Goal: Task Accomplishment & Management: Use online tool/utility

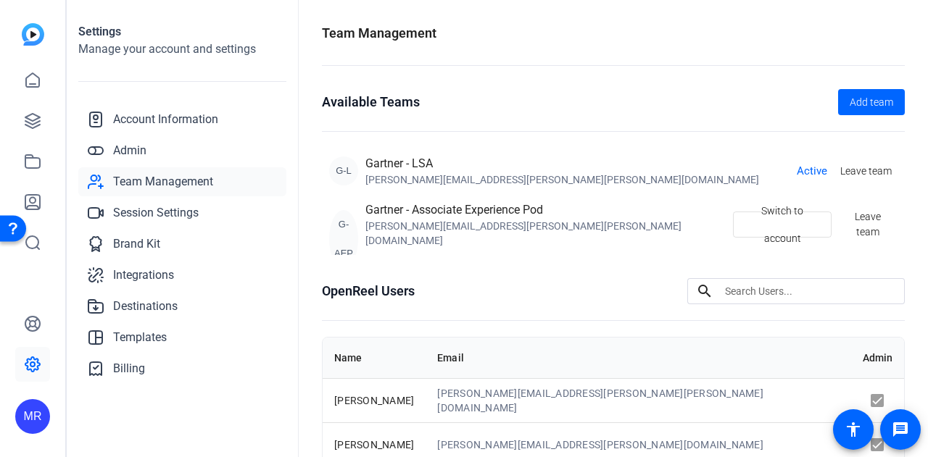
scroll to position [1239, 0]
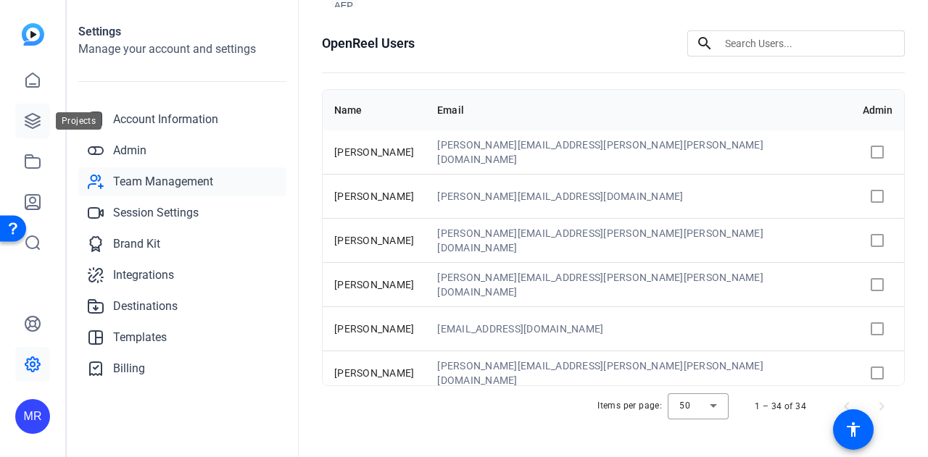
click at [41, 123] on link at bounding box center [32, 121] width 35 height 35
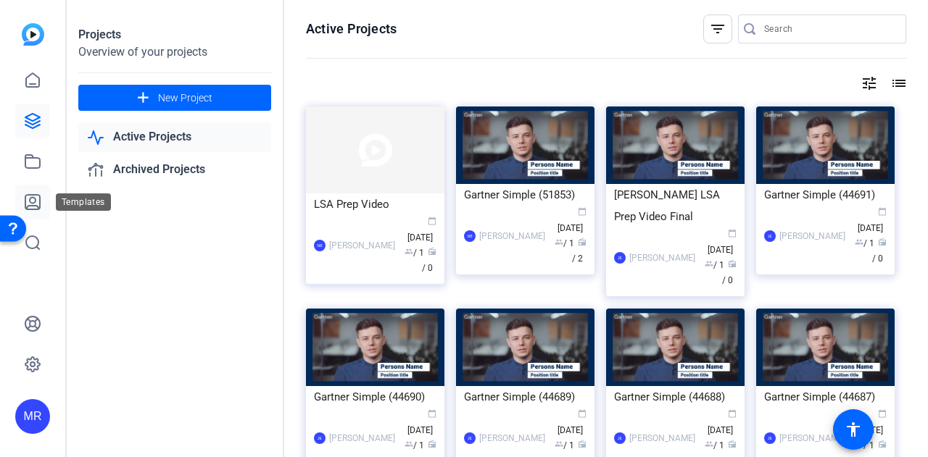
click at [46, 209] on link at bounding box center [32, 202] width 35 height 35
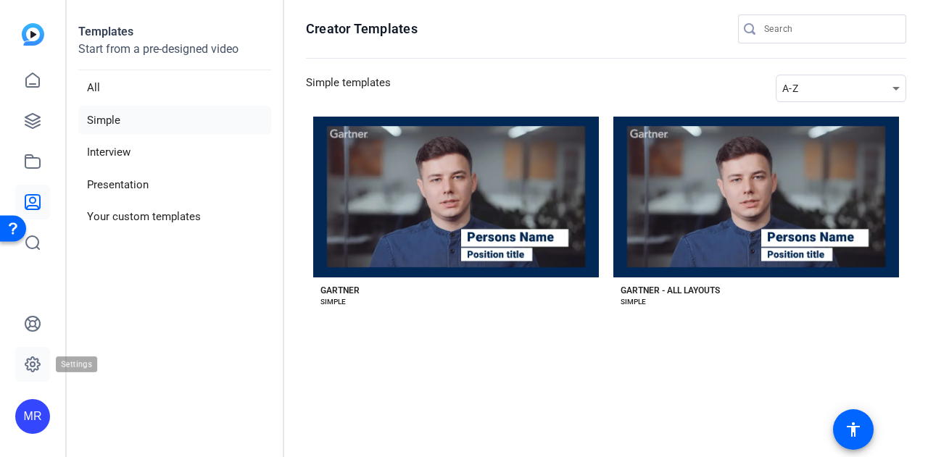
click at [30, 373] on link at bounding box center [32, 364] width 35 height 35
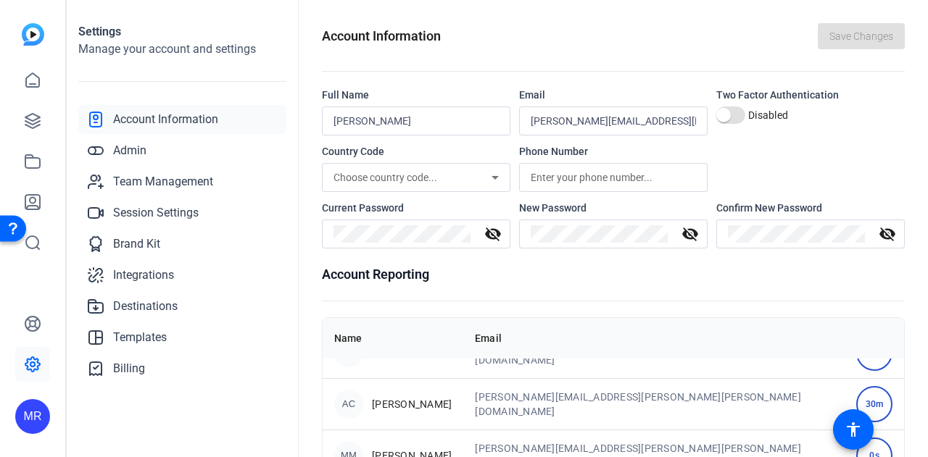
scroll to position [0, 0]
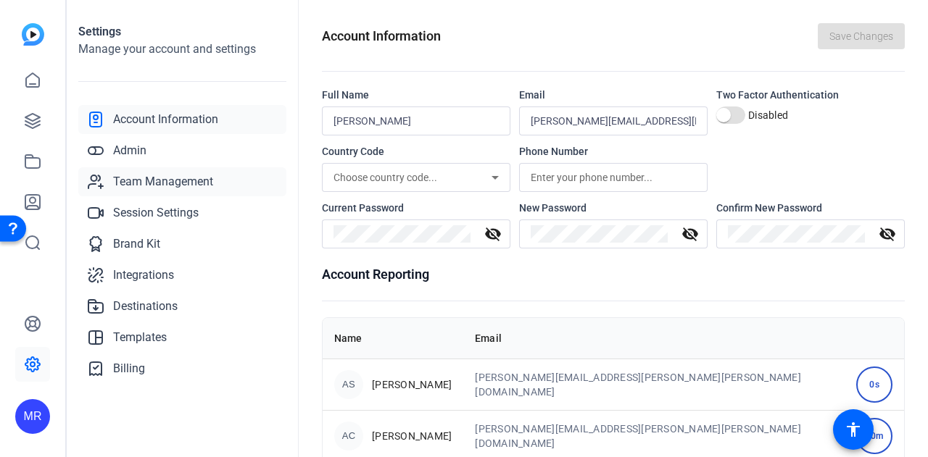
click at [195, 175] on span "Team Management" at bounding box center [163, 181] width 100 height 17
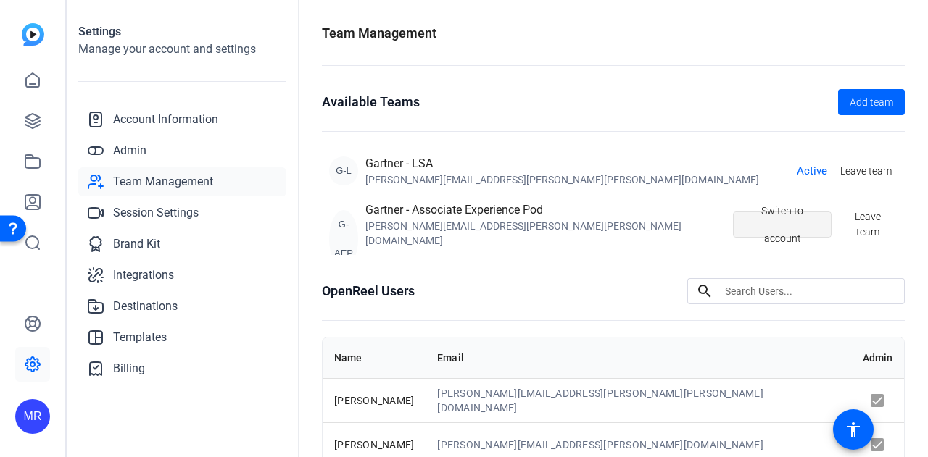
click at [790, 218] on span "Switch to account" at bounding box center [781, 224] width 75 height 55
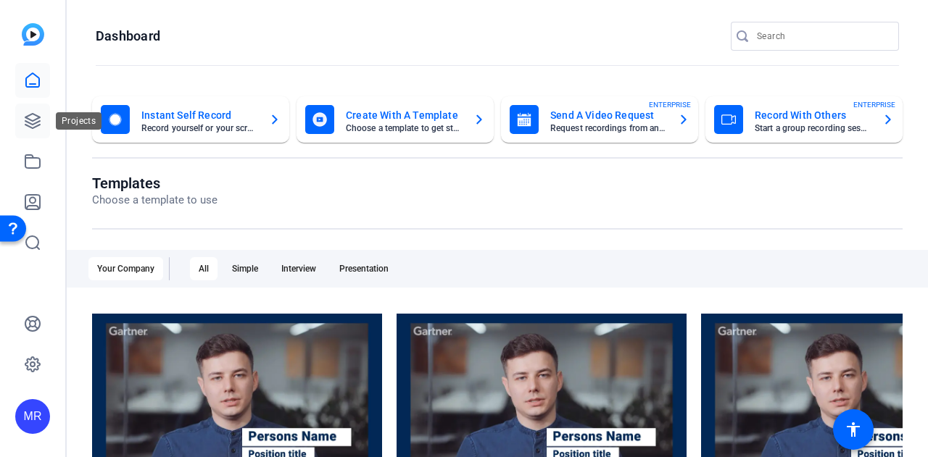
click at [32, 116] on icon at bounding box center [32, 120] width 17 height 17
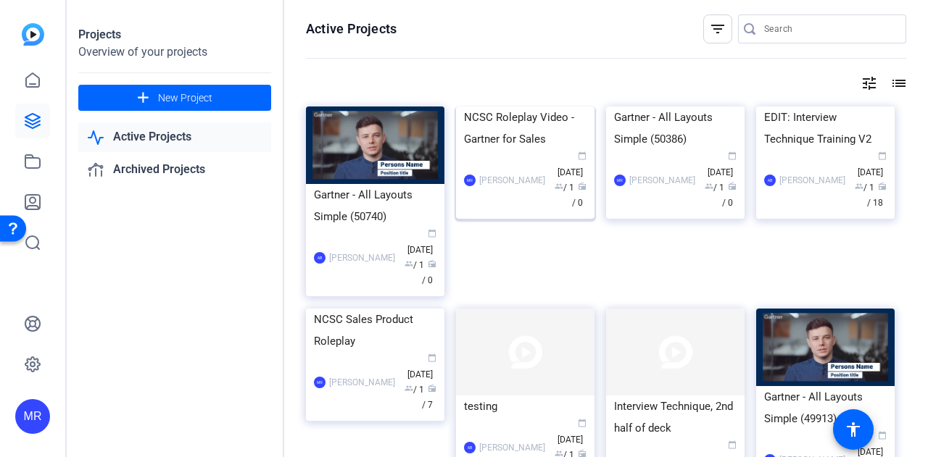
click at [502, 150] on div "NCSC Roleplay Video - Gartner for Sales" at bounding box center [525, 128] width 123 height 43
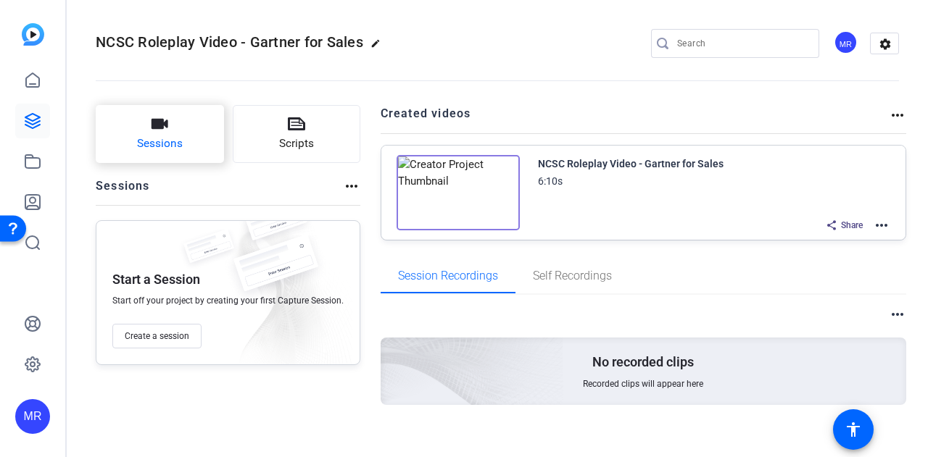
click at [204, 141] on button "Sessions" at bounding box center [160, 134] width 128 height 58
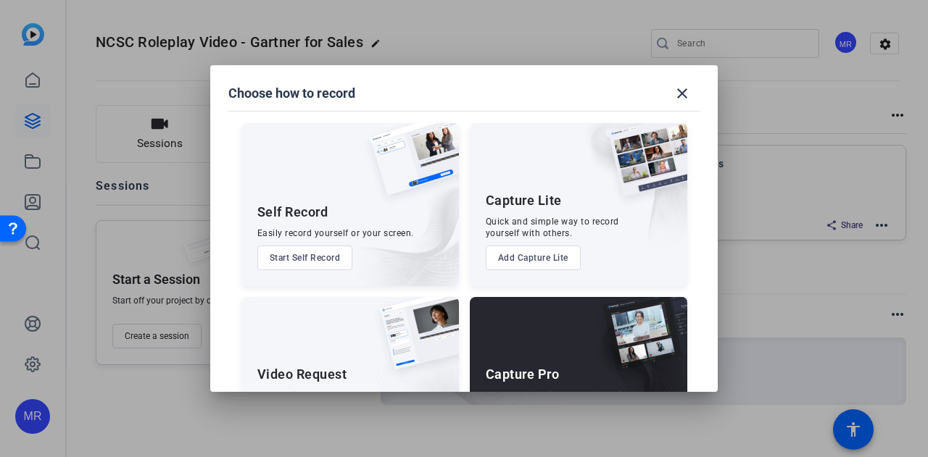
click at [306, 263] on button "Start Self Record" at bounding box center [305, 258] width 96 height 25
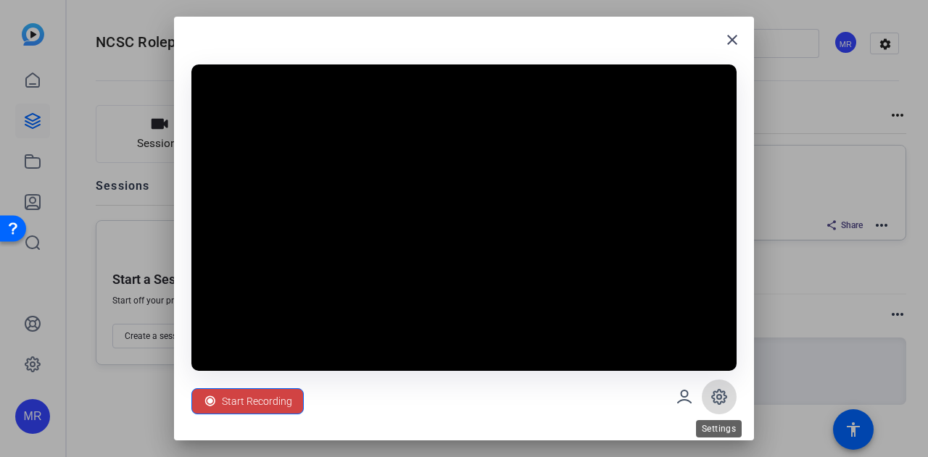
click at [725, 396] on icon at bounding box center [719, 397] width 14 height 14
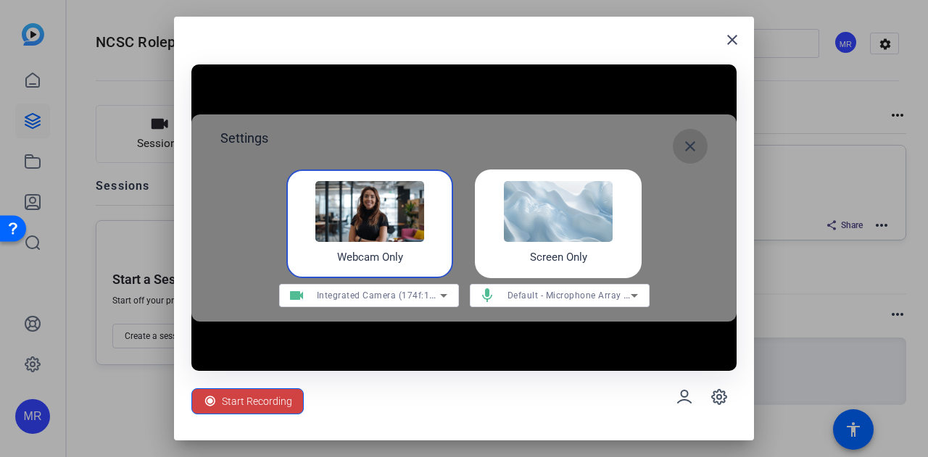
click at [692, 141] on mat-icon "close" at bounding box center [689, 146] width 17 height 17
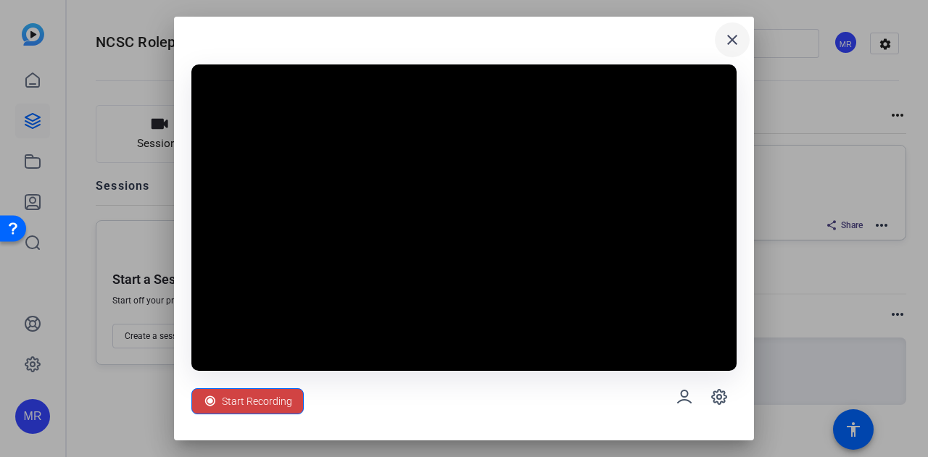
click at [726, 30] on span at bounding box center [732, 39] width 35 height 35
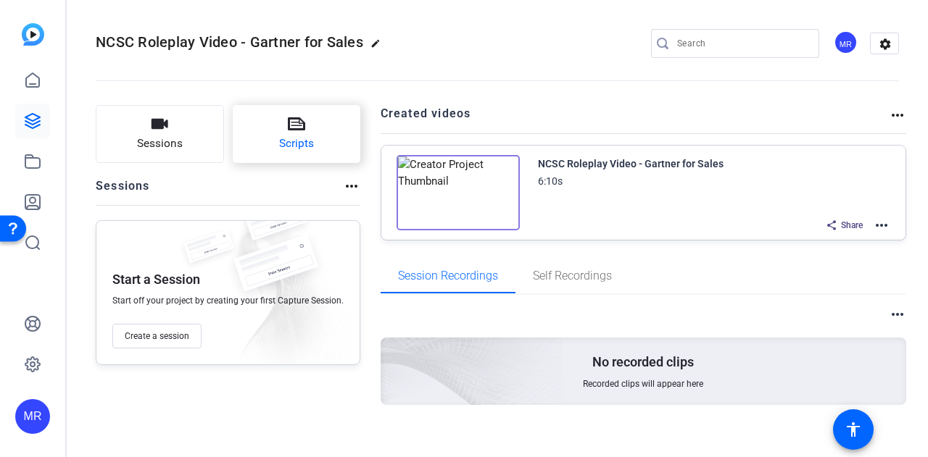
click at [275, 123] on button "Scripts" at bounding box center [297, 134] width 128 height 58
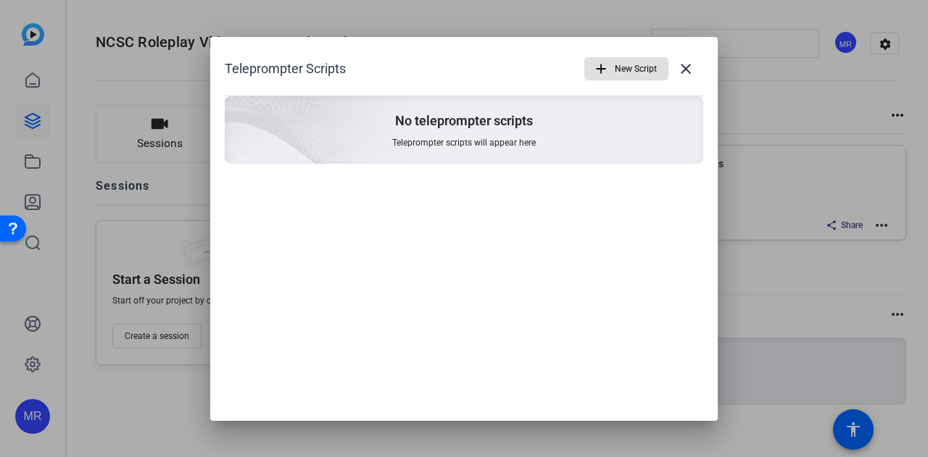
click at [515, 125] on p "No teleprompter scripts" at bounding box center [464, 120] width 138 height 17
click at [609, 76] on span "button" at bounding box center [626, 68] width 83 height 35
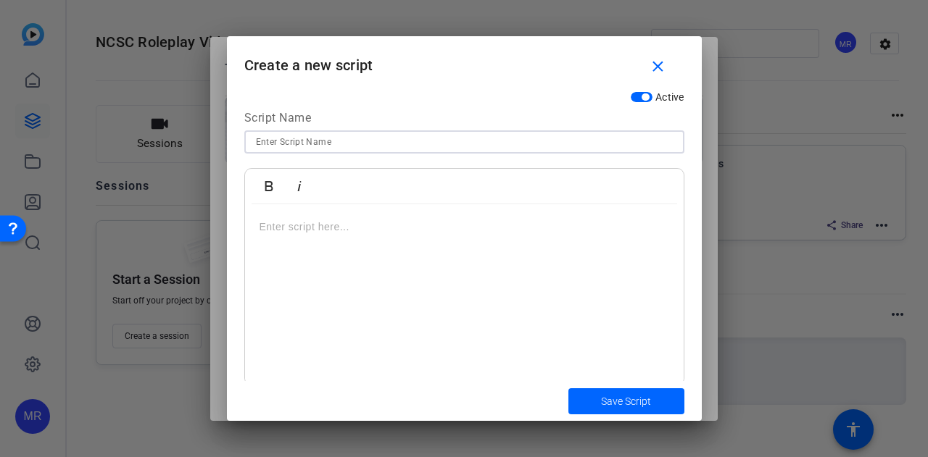
click at [451, 140] on input at bounding box center [464, 141] width 417 height 17
type input "Script 1"
click at [372, 227] on p at bounding box center [465, 227] width 410 height 16
click at [668, 415] on span "submit" at bounding box center [626, 401] width 116 height 35
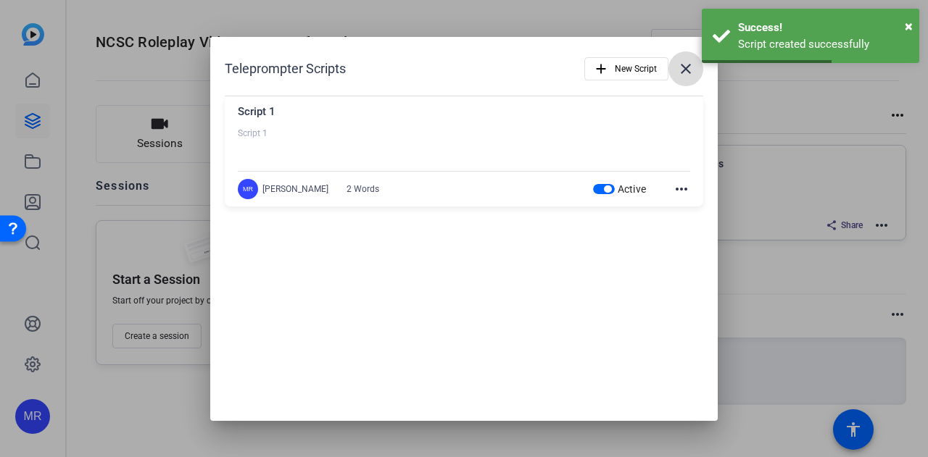
click at [692, 67] on mat-icon "close" at bounding box center [685, 68] width 17 height 17
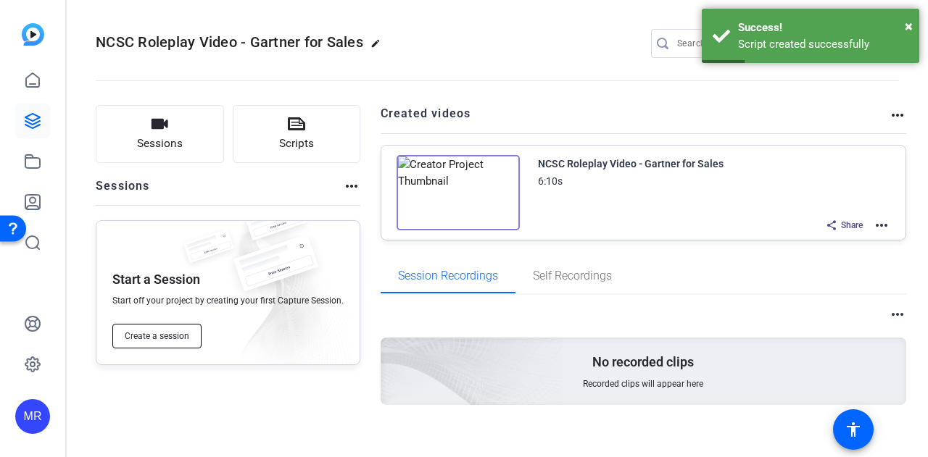
click at [125, 331] on span "Create a session" at bounding box center [157, 337] width 65 height 12
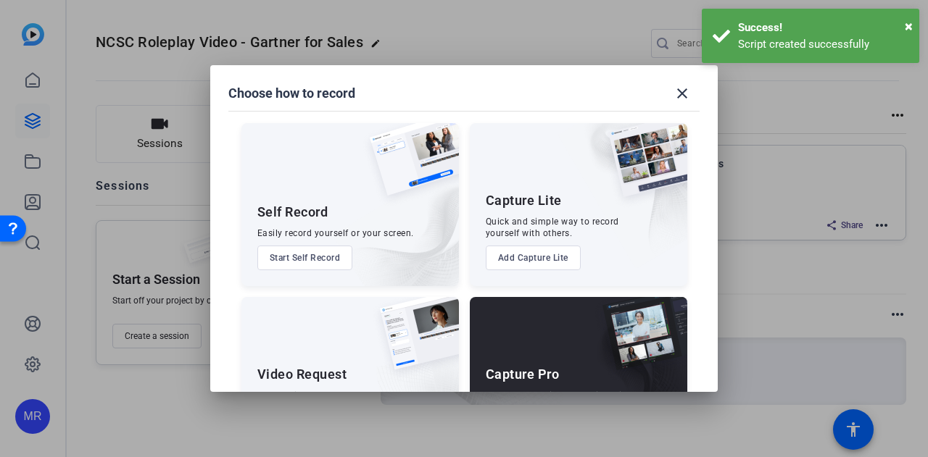
click at [287, 260] on button "Start Self Record" at bounding box center [305, 258] width 96 height 25
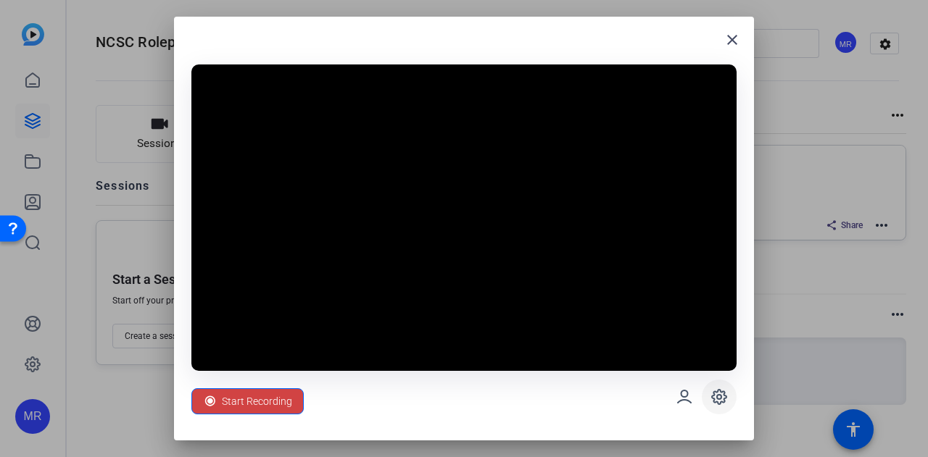
click at [715, 392] on icon at bounding box center [719, 397] width 14 height 14
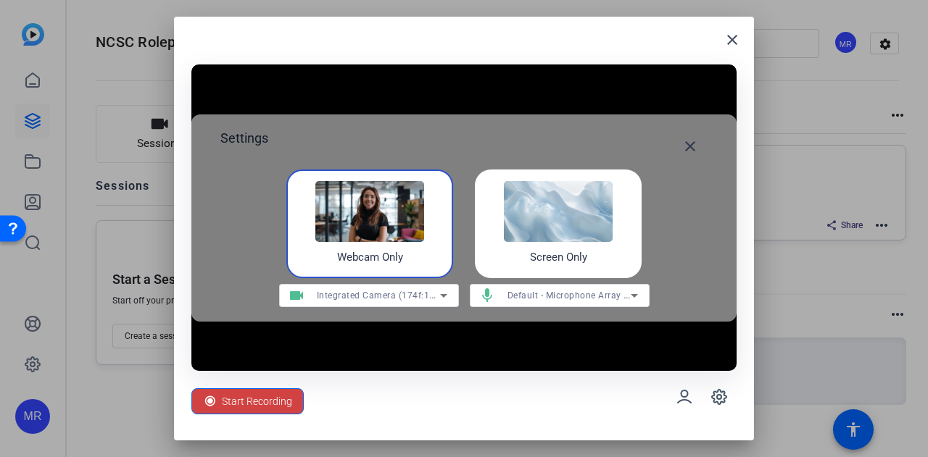
click at [468, 410] on div "Start Recording" at bounding box center [463, 397] width 545 height 52
click at [693, 159] on span at bounding box center [690, 146] width 35 height 35
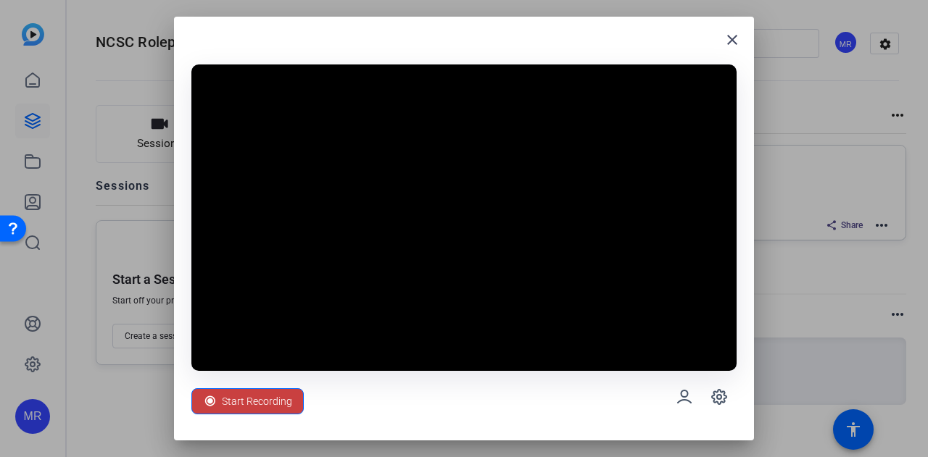
click at [296, 401] on span at bounding box center [247, 401] width 111 height 35
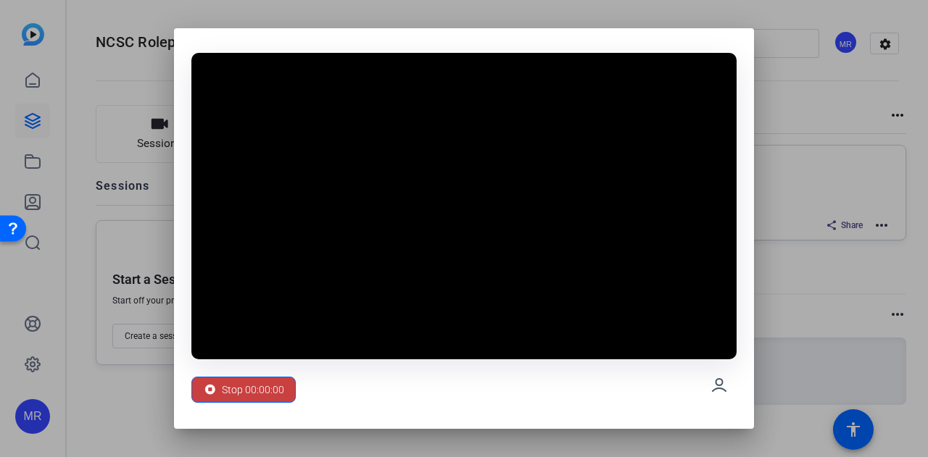
click at [254, 387] on span "Stop 00:00:00" at bounding box center [253, 390] width 62 height 28
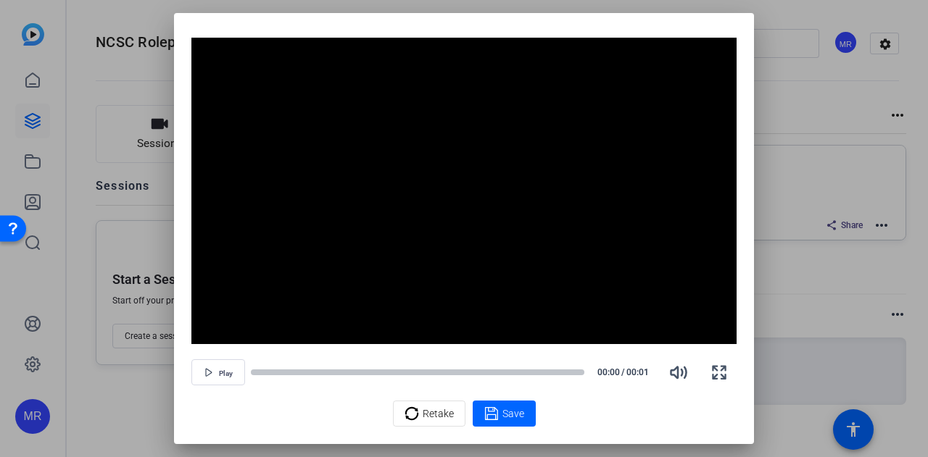
click at [826, 123] on div at bounding box center [464, 228] width 928 height 457
click at [722, 368] on icon "button" at bounding box center [718, 372] width 17 height 17
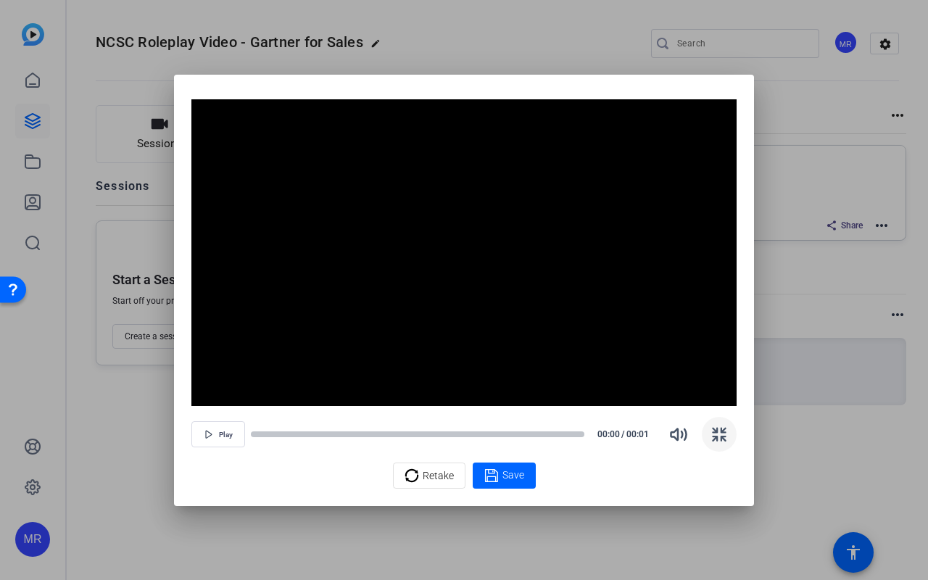
click at [728, 443] on icon "button" at bounding box center [718, 434] width 17 height 17
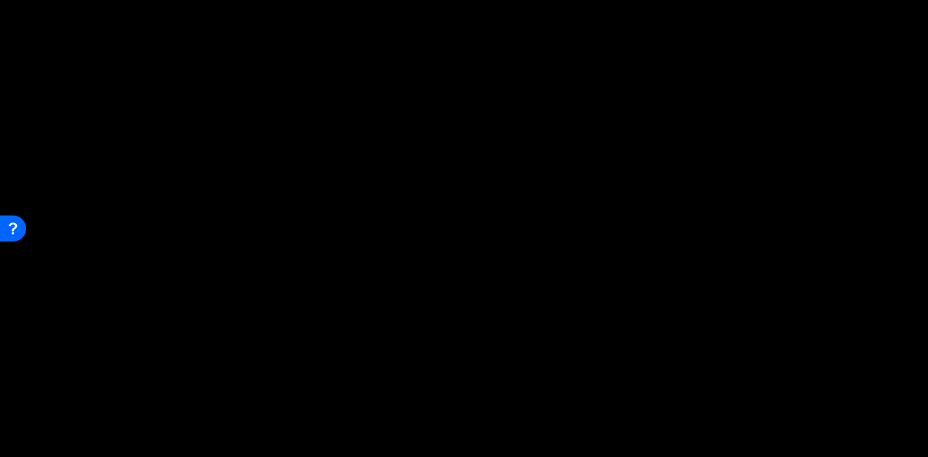
click at [868, 315] on div at bounding box center [464, 228] width 928 height 457
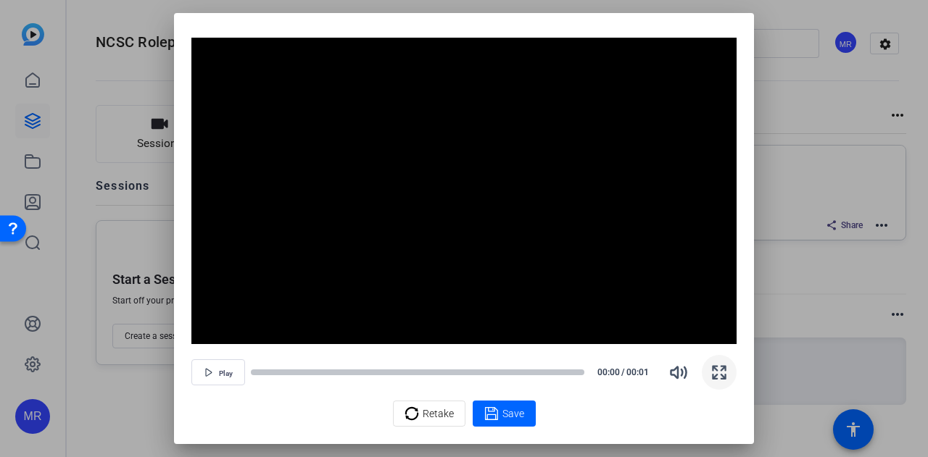
click at [792, 133] on div at bounding box center [464, 228] width 928 height 457
click at [245, 375] on div "Play 00:00 / 00:01" at bounding box center [463, 372] width 545 height 35
click at [241, 375] on span "button" at bounding box center [218, 372] width 52 height 35
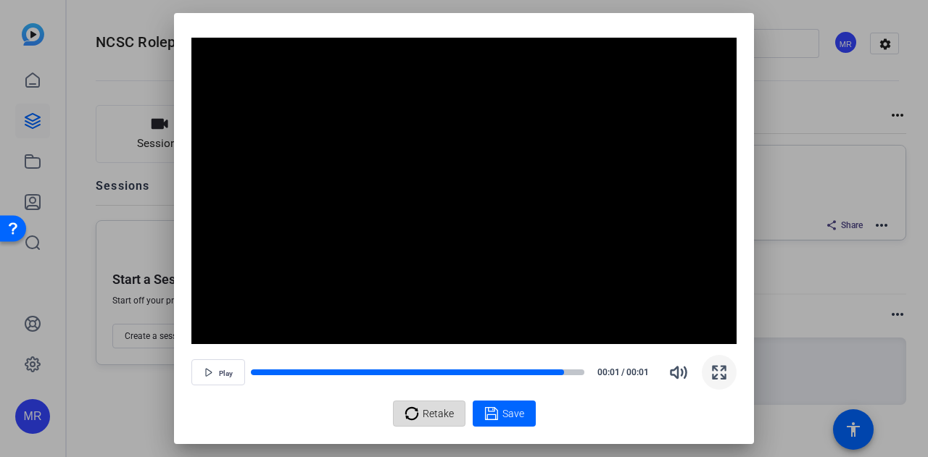
click at [441, 416] on span "Retake" at bounding box center [438, 414] width 31 height 28
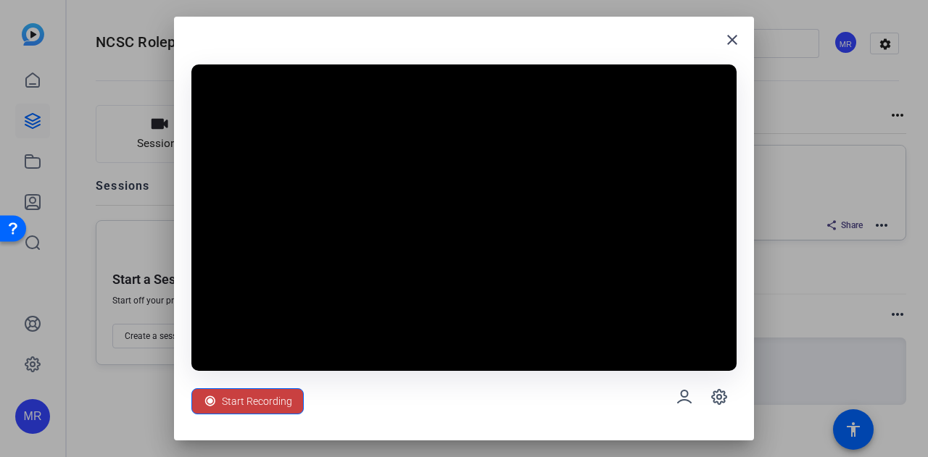
click at [288, 413] on span "Start Recording" at bounding box center [257, 402] width 70 height 28
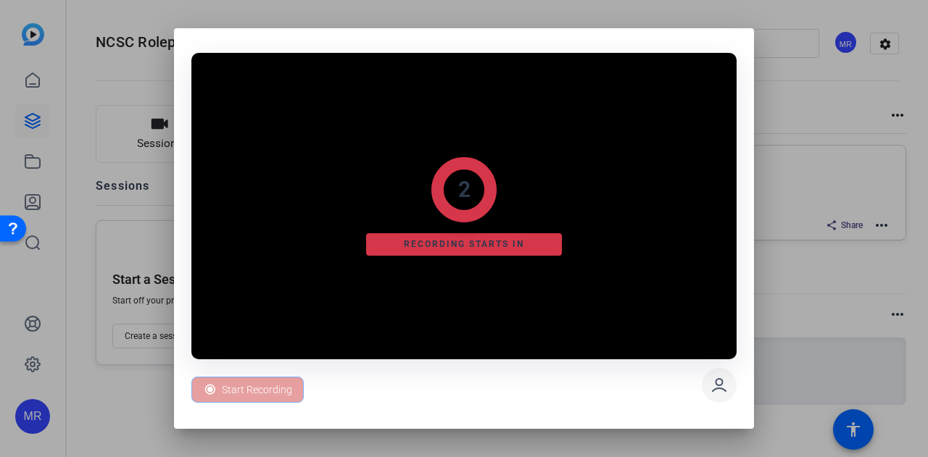
click at [713, 390] on icon at bounding box center [718, 385] width 17 height 17
click at [713, 391] on icon at bounding box center [719, 385] width 13 height 12
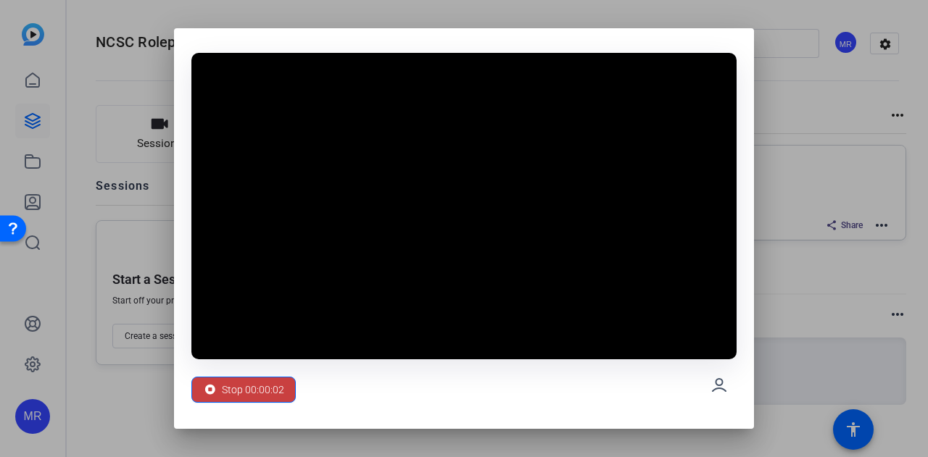
click at [238, 387] on span "Stop 00:00:02" at bounding box center [253, 390] width 62 height 28
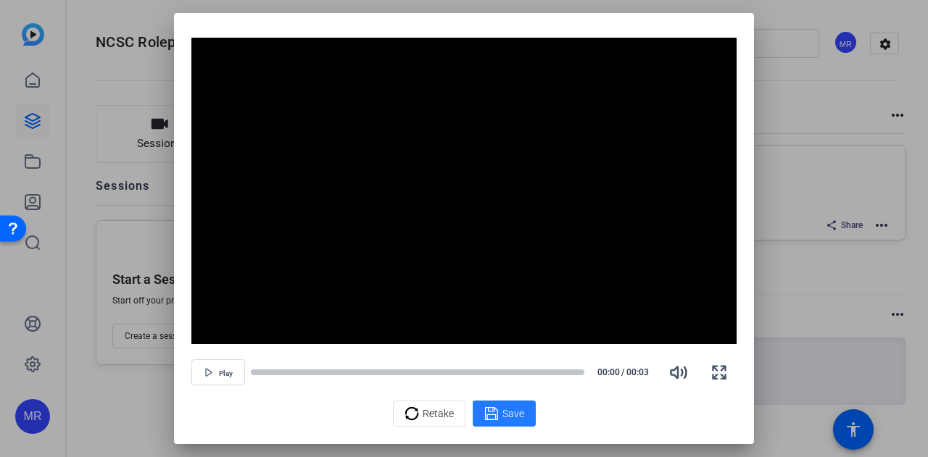
click at [507, 409] on span "Save" at bounding box center [513, 414] width 22 height 15
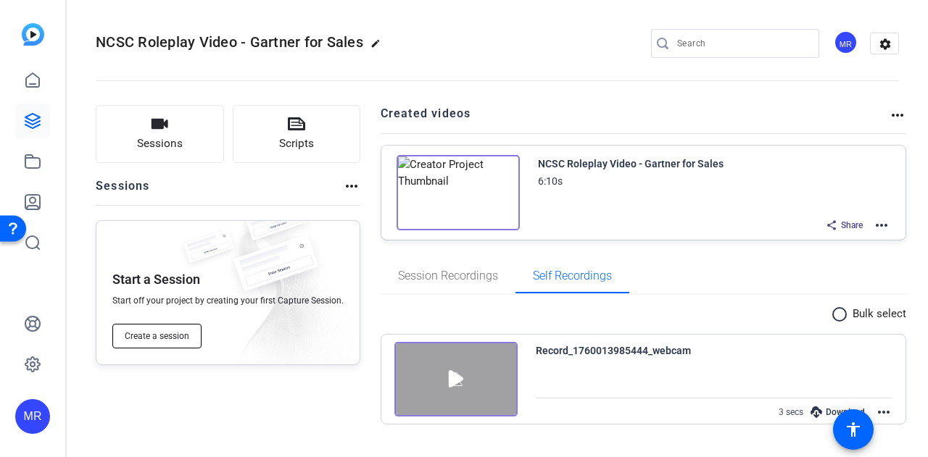
click at [180, 335] on span "Create a session" at bounding box center [157, 337] width 65 height 12
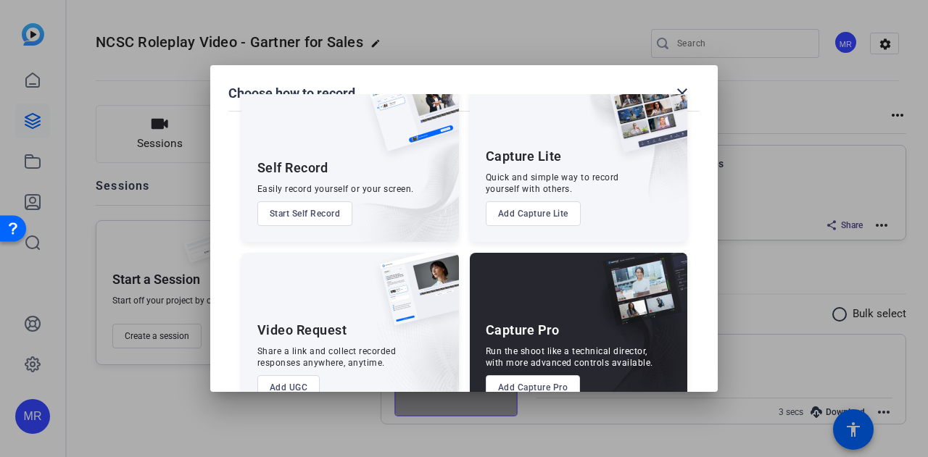
scroll to position [83, 0]
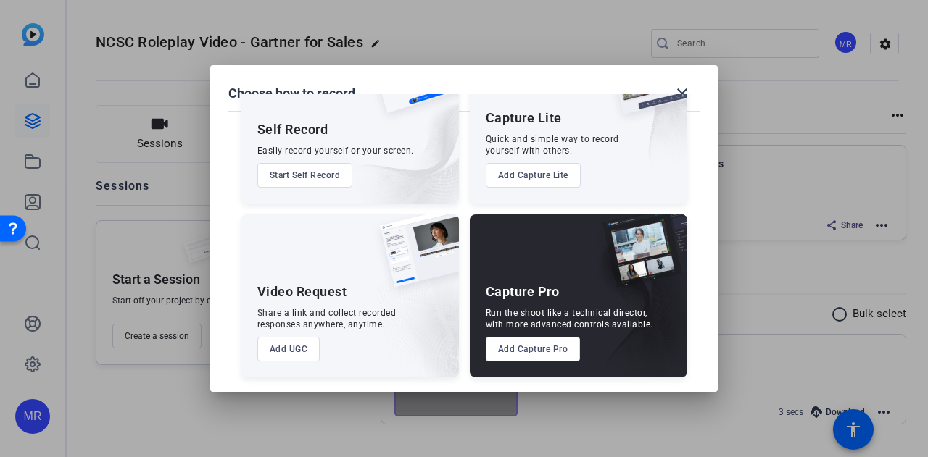
click at [287, 357] on button "Add UGC" at bounding box center [288, 349] width 63 height 25
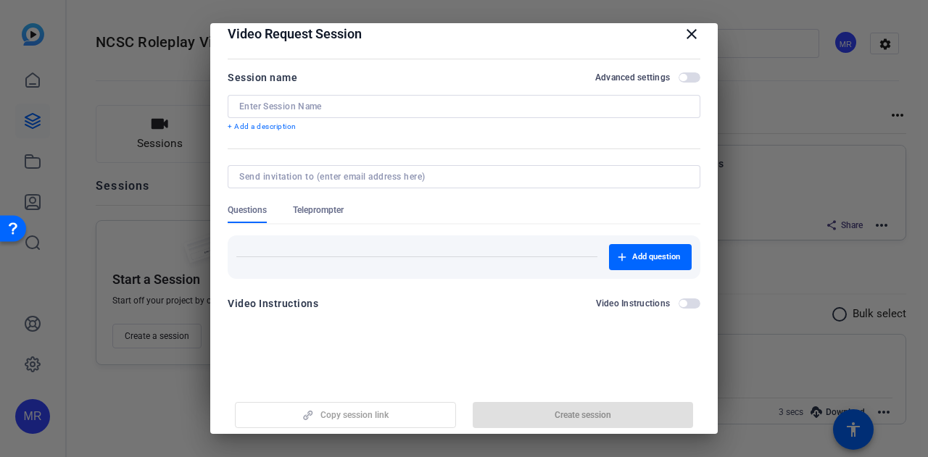
scroll to position [22, 0]
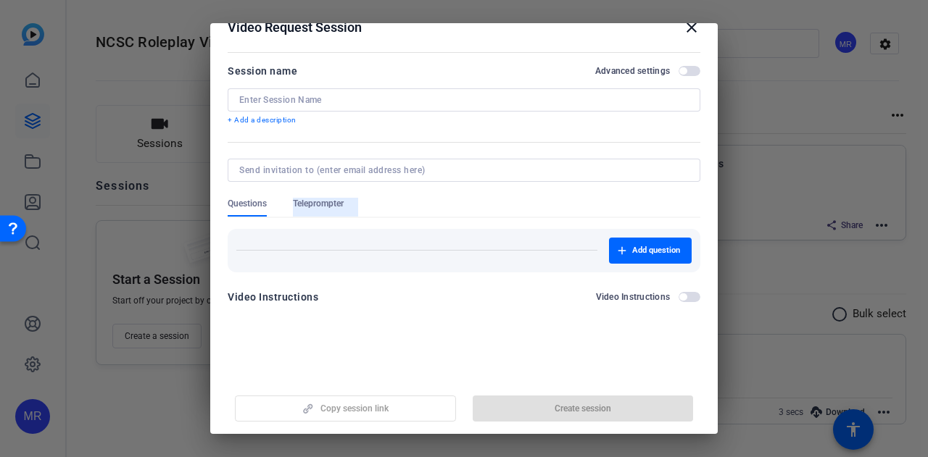
click at [328, 204] on span "Teleprompter" at bounding box center [318, 204] width 51 height 12
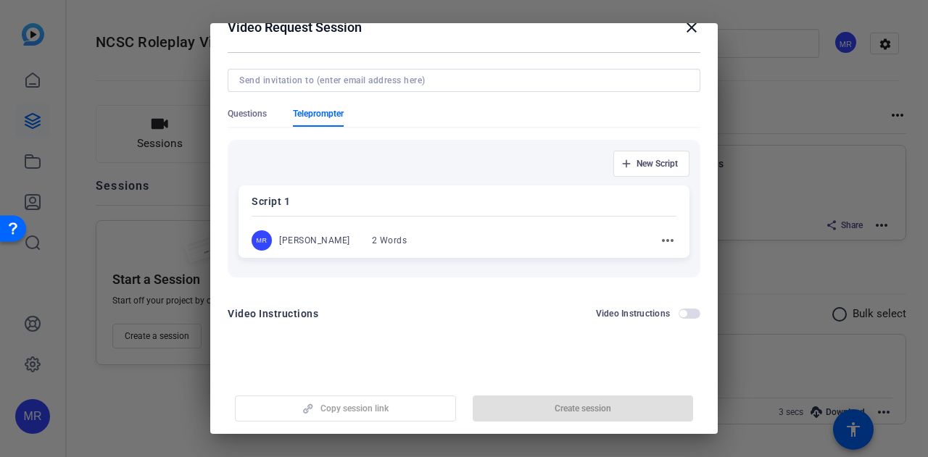
scroll to position [91, 0]
click at [659, 241] on mat-icon "more_horiz" at bounding box center [667, 239] width 17 height 17
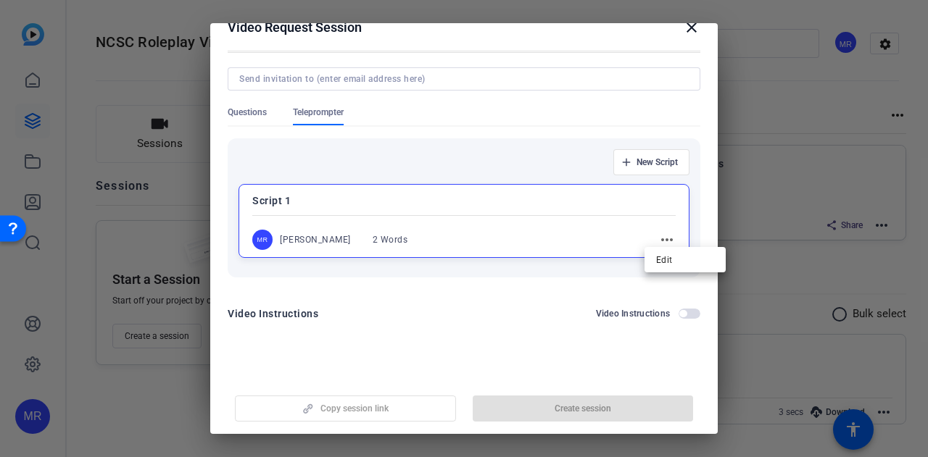
click at [655, 237] on div at bounding box center [464, 228] width 928 height 457
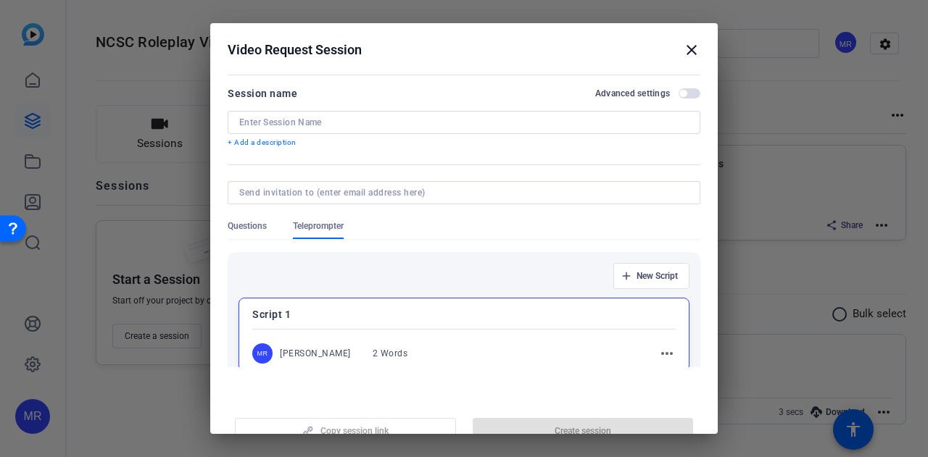
scroll to position [0, 0]
click at [683, 47] on mat-icon "close" at bounding box center [691, 49] width 17 height 17
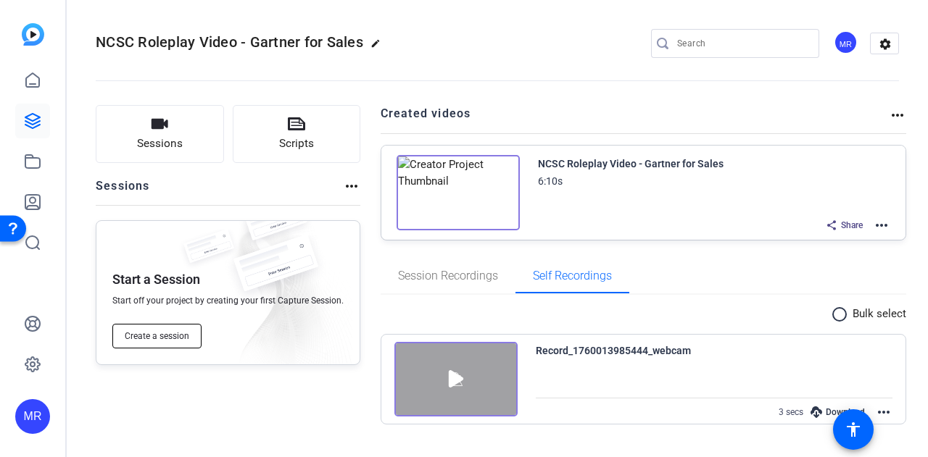
click at [187, 343] on button "Create a session" at bounding box center [156, 336] width 89 height 25
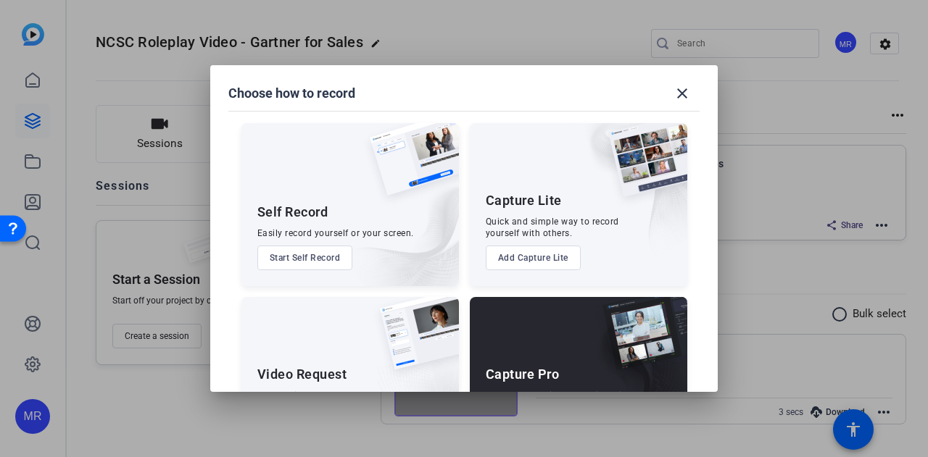
scroll to position [83, 0]
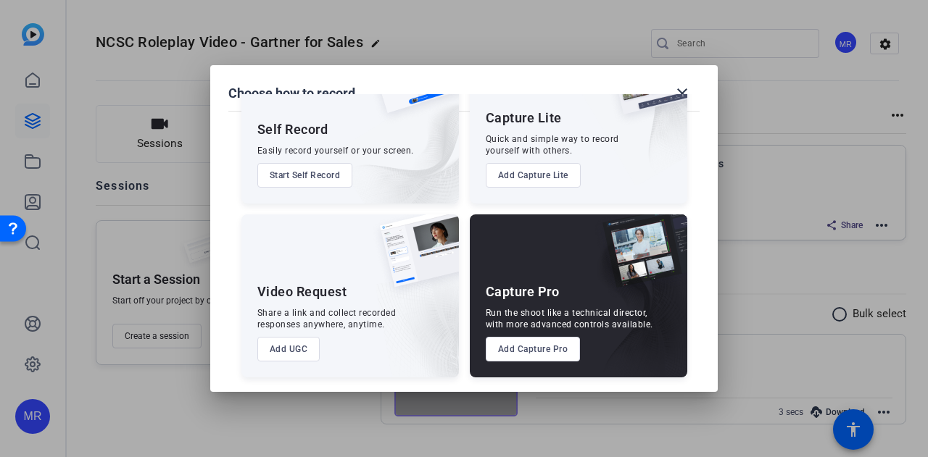
click at [280, 346] on button "Add UGC" at bounding box center [288, 349] width 63 height 25
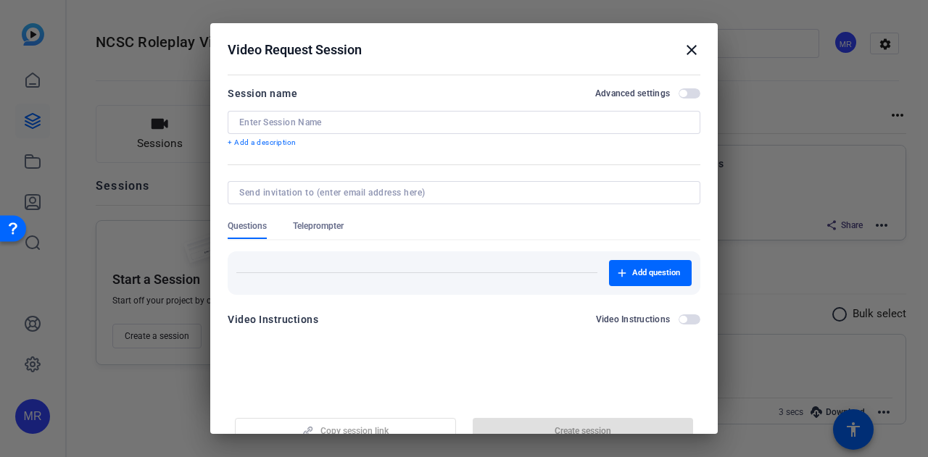
scroll to position [22, 0]
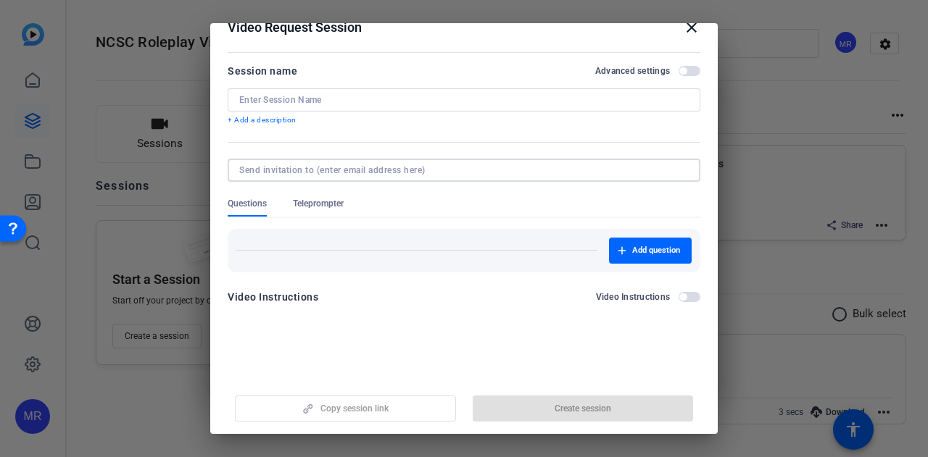
click at [352, 165] on input at bounding box center [461, 171] width 444 height 12
click at [341, 408] on div "Copy session link Create session" at bounding box center [464, 403] width 473 height 37
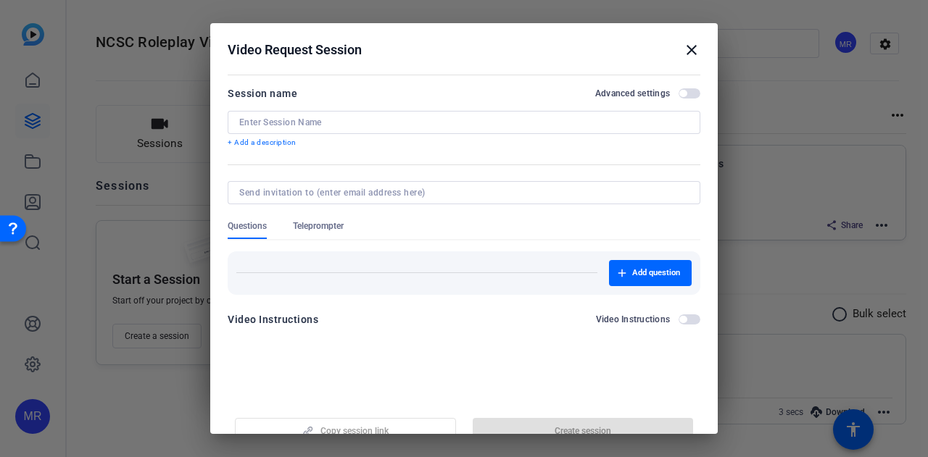
click at [371, 124] on input at bounding box center [463, 123] width 449 height 12
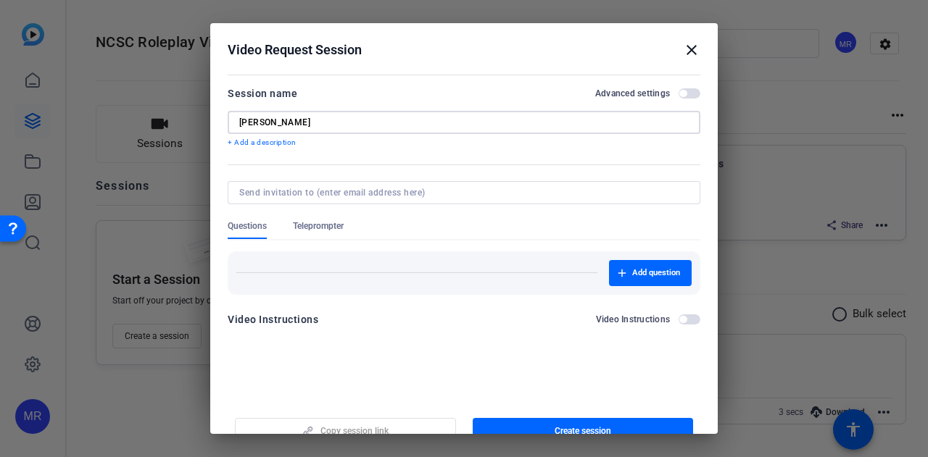
scroll to position [22, 0]
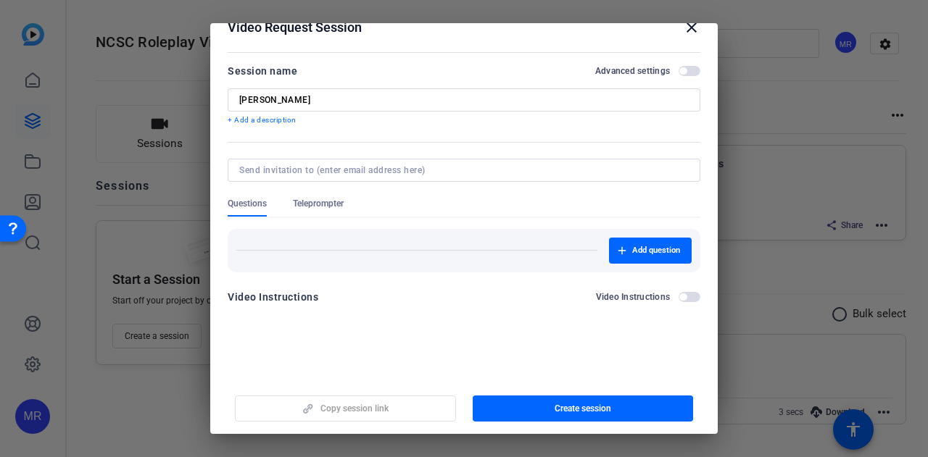
click at [377, 116] on p "+ Add a description" at bounding box center [464, 121] width 473 height 12
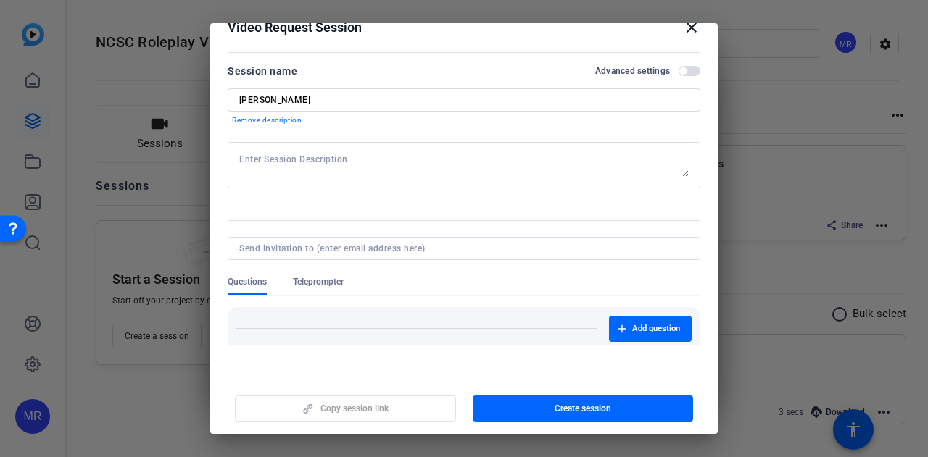
click at [371, 106] on div "Meghan" at bounding box center [463, 99] width 449 height 23
type input "[PERSON_NAME] Test"
click at [580, 407] on span "Create session" at bounding box center [583, 409] width 57 height 12
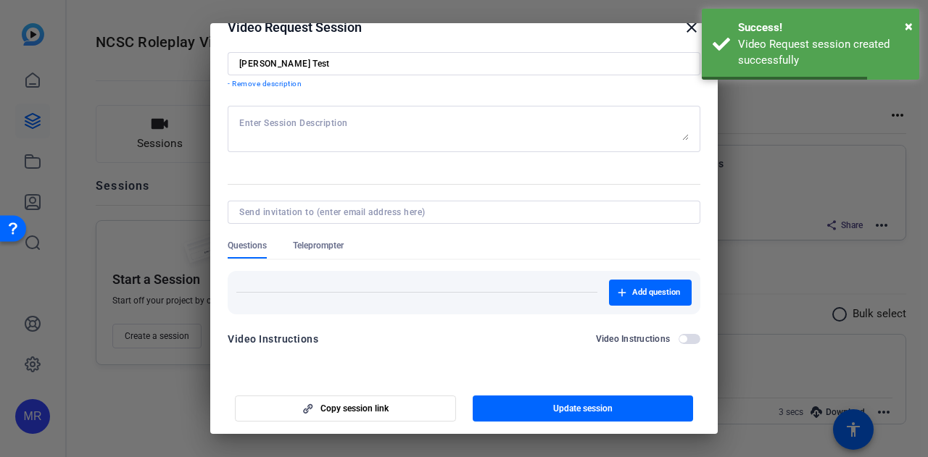
scroll to position [63, 0]
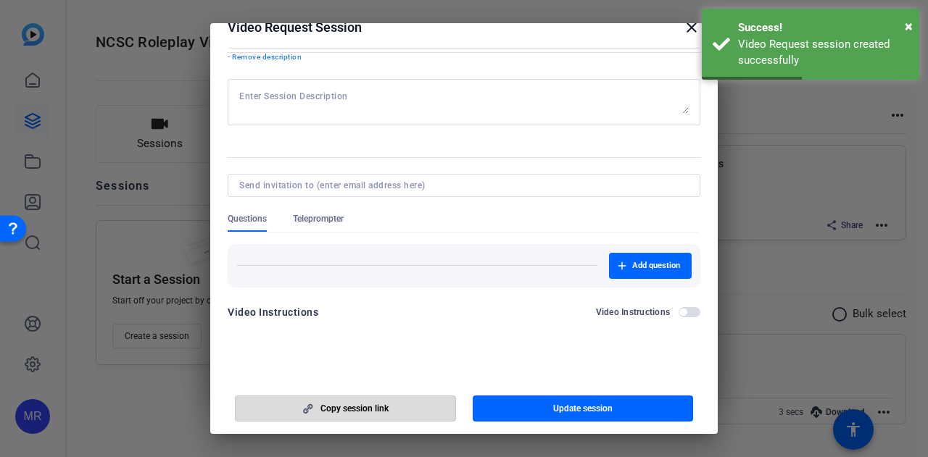
click at [355, 403] on span "Copy session link" at bounding box center [354, 409] width 68 height 12
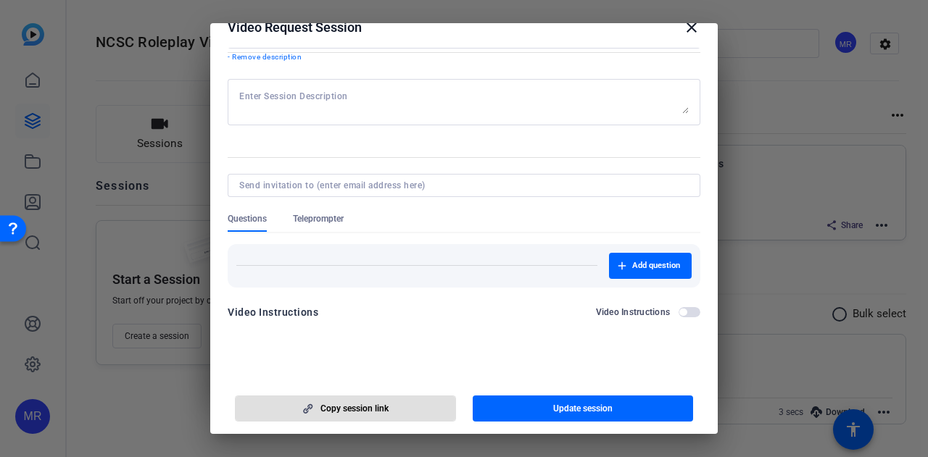
click at [319, 210] on div at bounding box center [464, 205] width 473 height 16
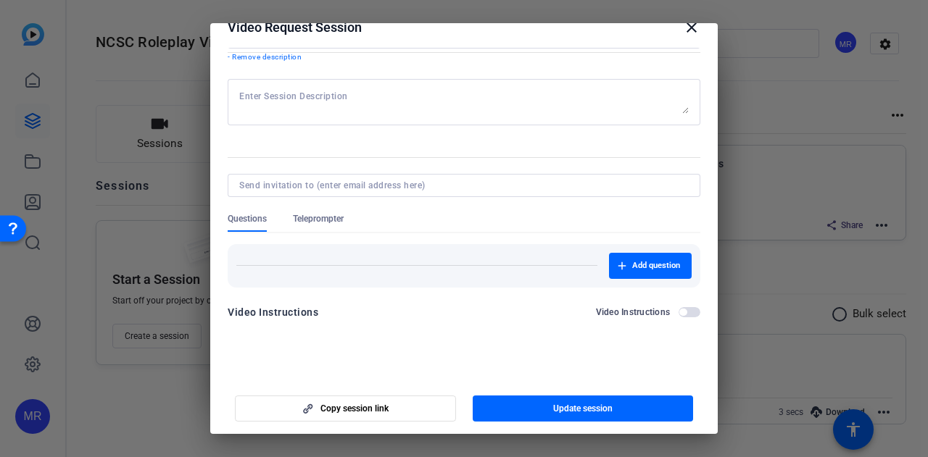
click at [322, 220] on span "Teleprompter" at bounding box center [318, 219] width 51 height 12
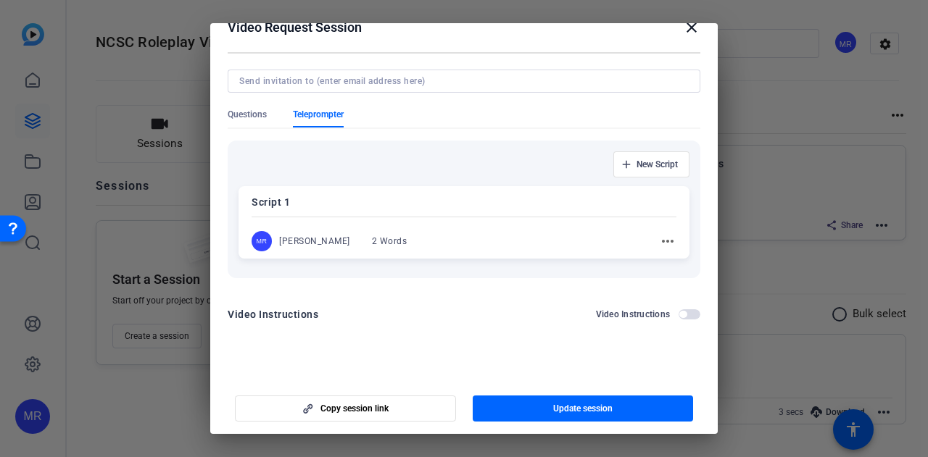
scroll to position [170, 0]
click at [659, 238] on mat-icon "more_horiz" at bounding box center [667, 239] width 17 height 17
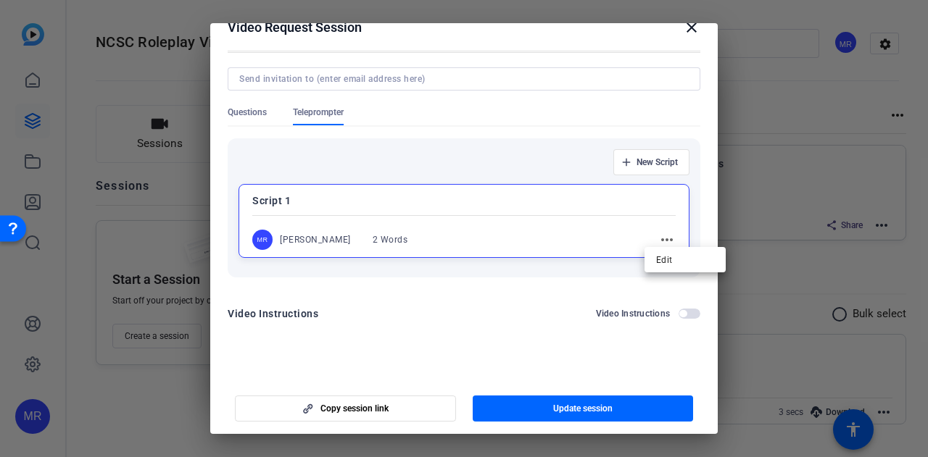
click at [533, 285] on div at bounding box center [464, 228] width 928 height 457
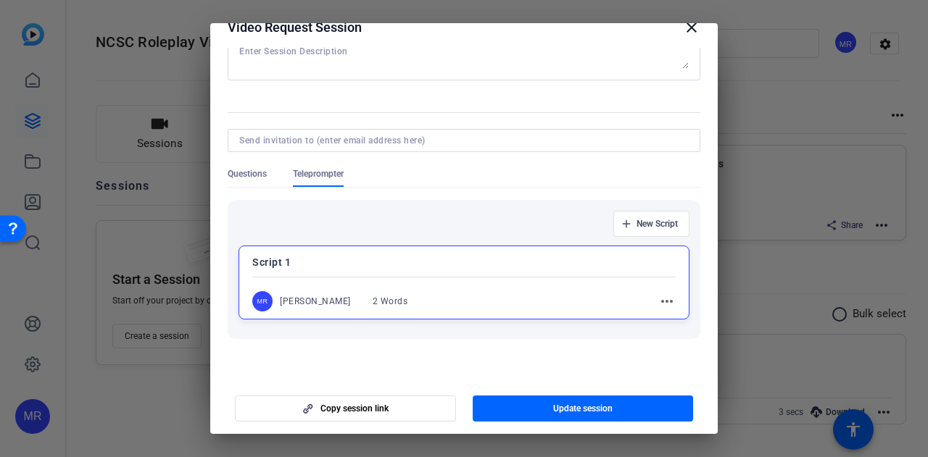
scroll to position [170, 0]
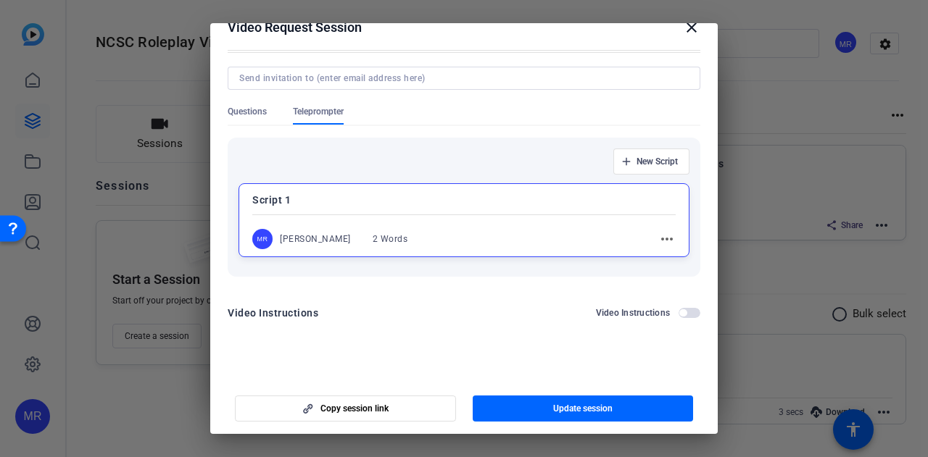
click at [165, 220] on div at bounding box center [464, 228] width 928 height 457
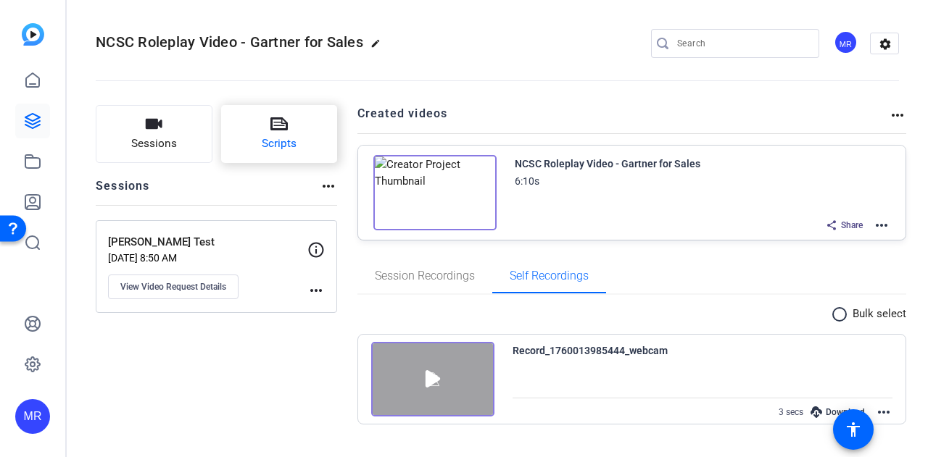
click at [262, 144] on span "Scripts" at bounding box center [279, 144] width 35 height 17
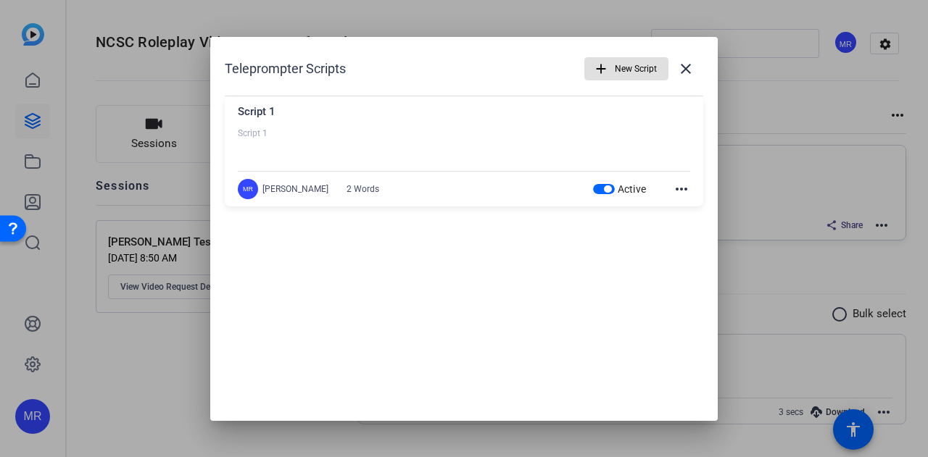
click at [685, 192] on mat-icon "more_horiz" at bounding box center [681, 188] width 17 height 17
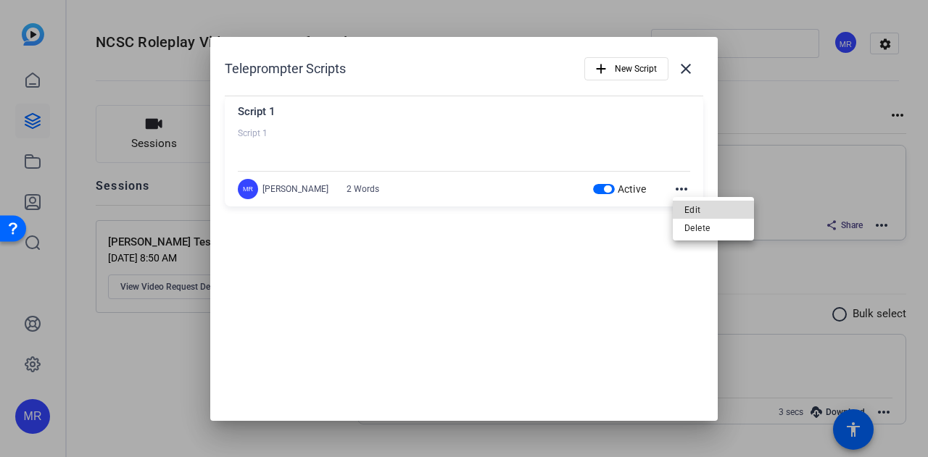
click at [690, 202] on span "Edit" at bounding box center [713, 210] width 58 height 17
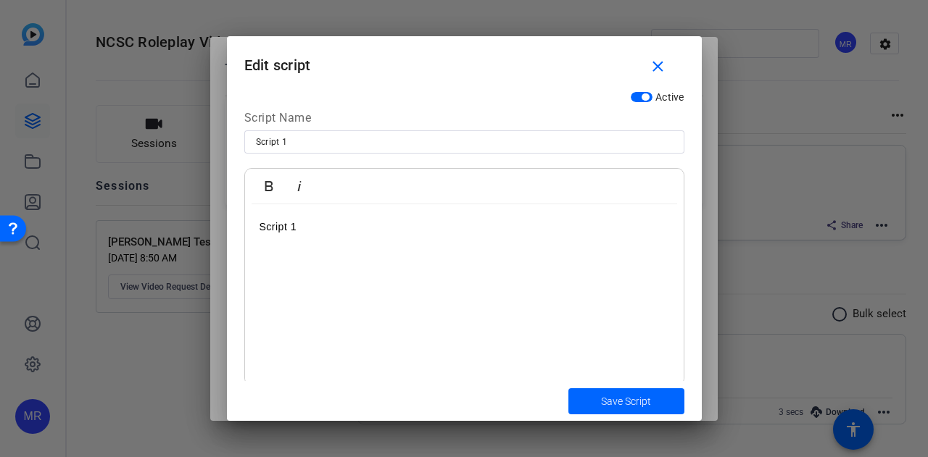
drag, startPoint x: 257, startPoint y: 221, endPoint x: 365, endPoint y: 243, distance: 110.9
click at [365, 241] on div "Script 1" at bounding box center [464, 294] width 439 height 181
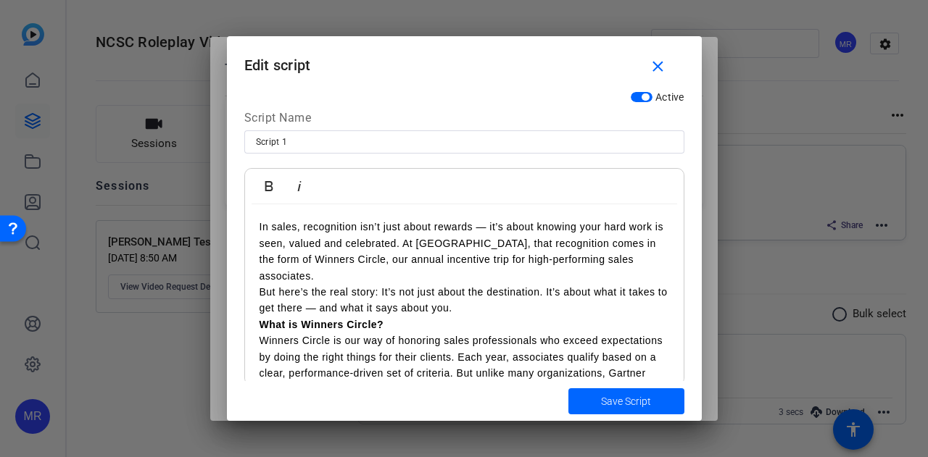
scroll to position [694, 0]
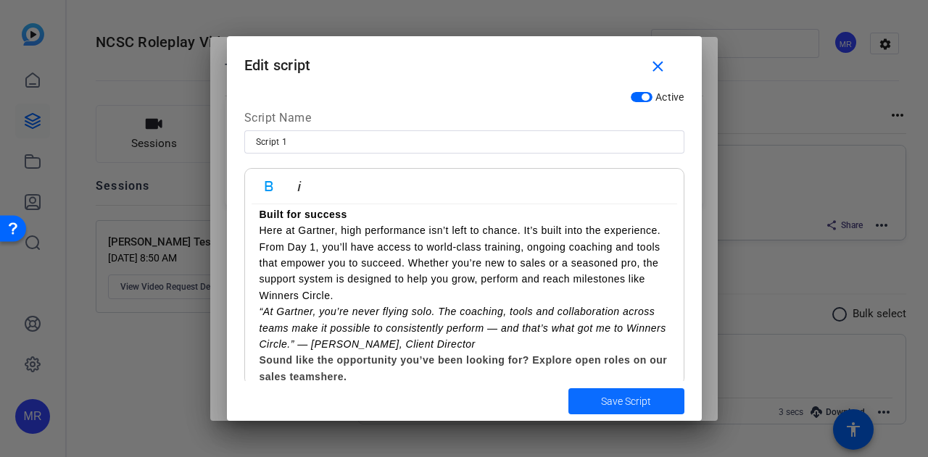
click at [639, 406] on span "Save Script" at bounding box center [626, 401] width 50 height 15
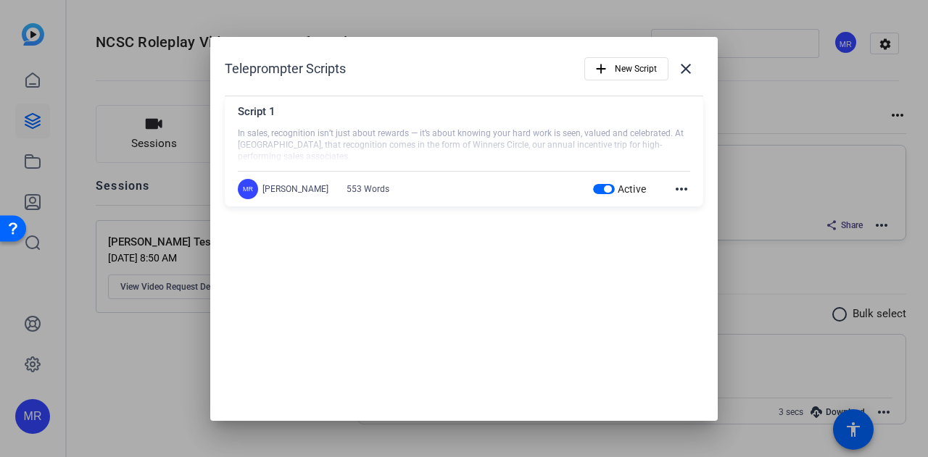
click at [680, 186] on mat-icon "more_horiz" at bounding box center [681, 188] width 17 height 17
click at [691, 71] on div at bounding box center [464, 228] width 928 height 457
click at [682, 74] on mat-icon "close" at bounding box center [685, 68] width 17 height 17
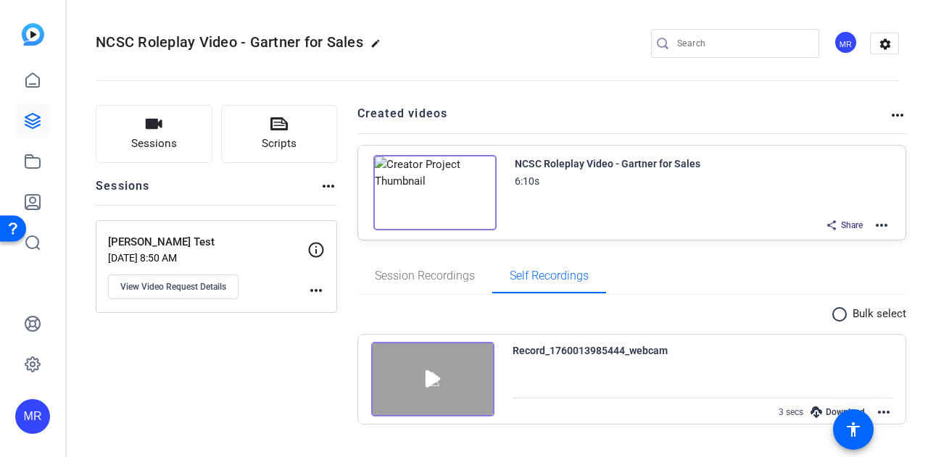
click at [310, 286] on mat-icon "more_horiz" at bounding box center [315, 290] width 17 height 17
click at [256, 260] on div at bounding box center [464, 228] width 928 height 457
click at [323, 243] on icon at bounding box center [315, 249] width 17 height 17
click at [166, 234] on p "[PERSON_NAME] Test" at bounding box center [207, 242] width 199 height 17
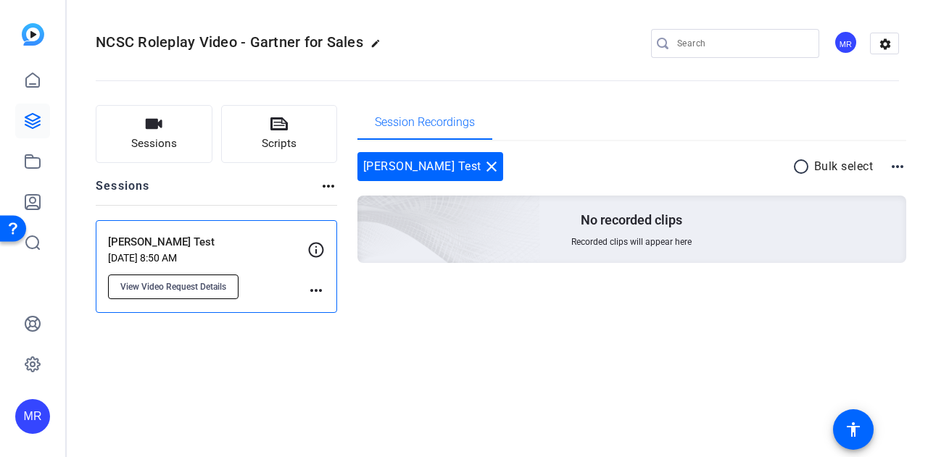
click at [165, 282] on span "View Video Request Details" at bounding box center [173, 287] width 106 height 12
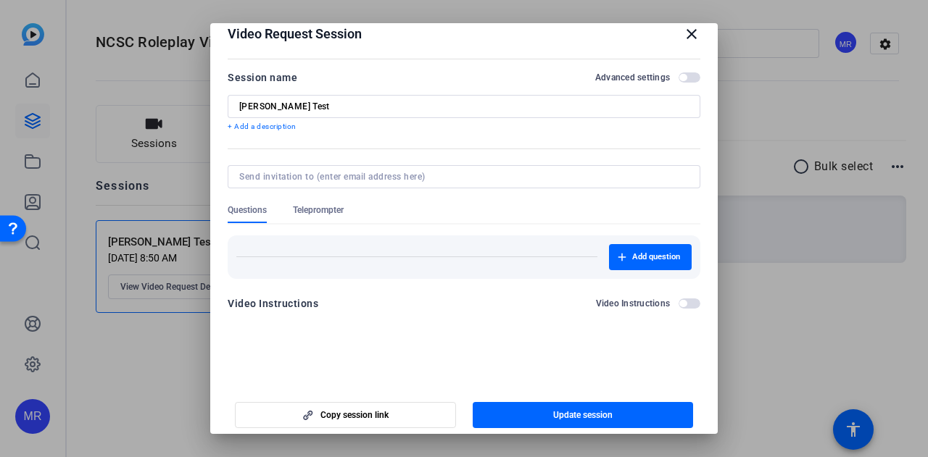
scroll to position [22, 0]
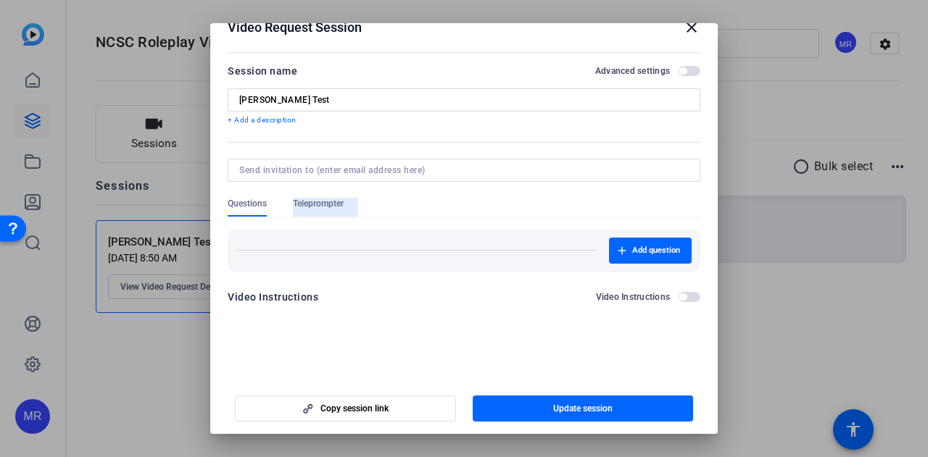
click at [317, 209] on span "Teleprompter" at bounding box center [318, 207] width 51 height 19
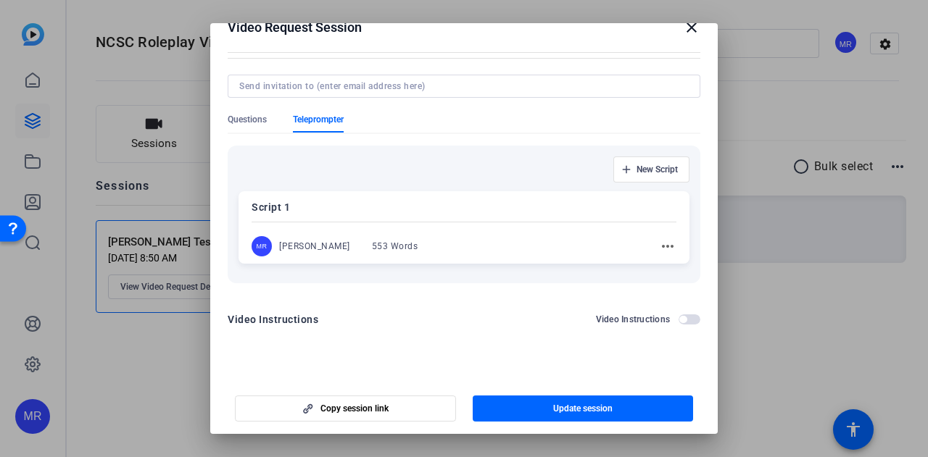
scroll to position [91, 0]
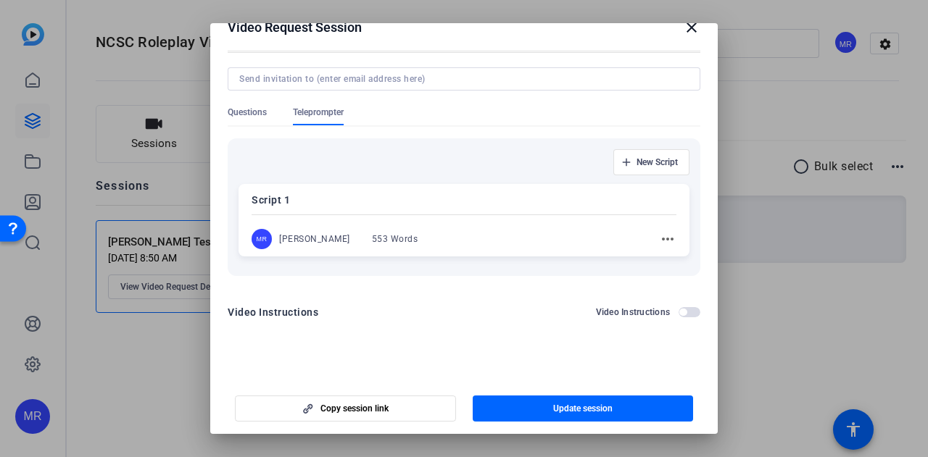
click at [659, 236] on mat-icon "more_horiz" at bounding box center [667, 239] width 17 height 17
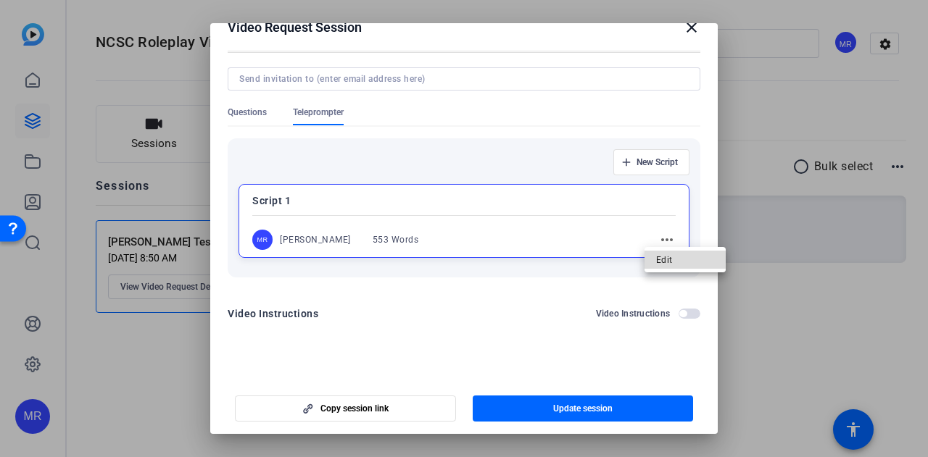
click at [661, 257] on span "Edit" at bounding box center [685, 259] width 58 height 17
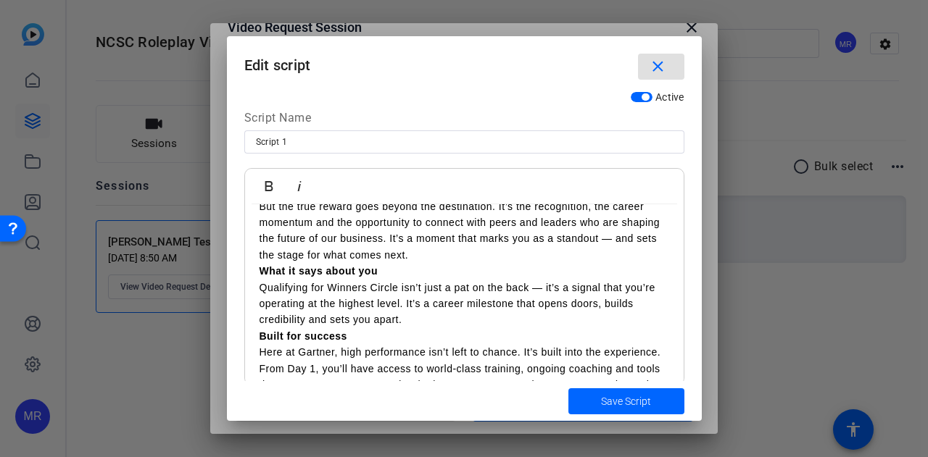
scroll to position [707, 0]
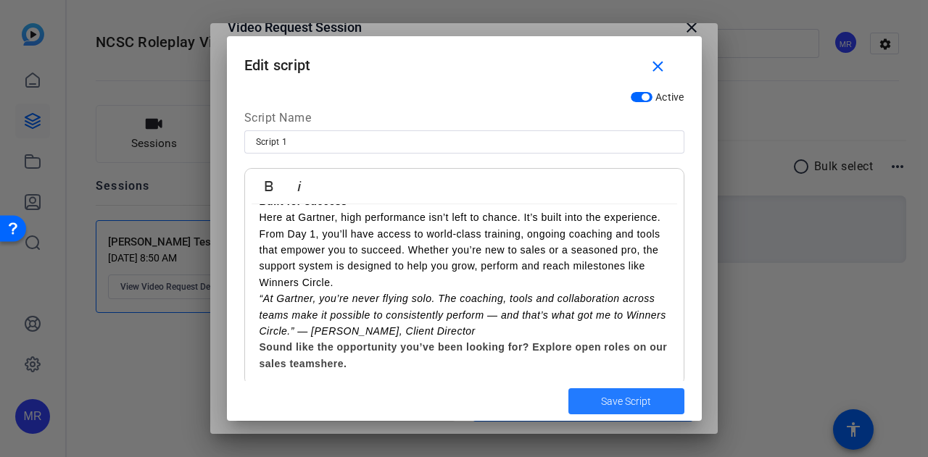
click at [657, 409] on span "submit" at bounding box center [626, 401] width 116 height 35
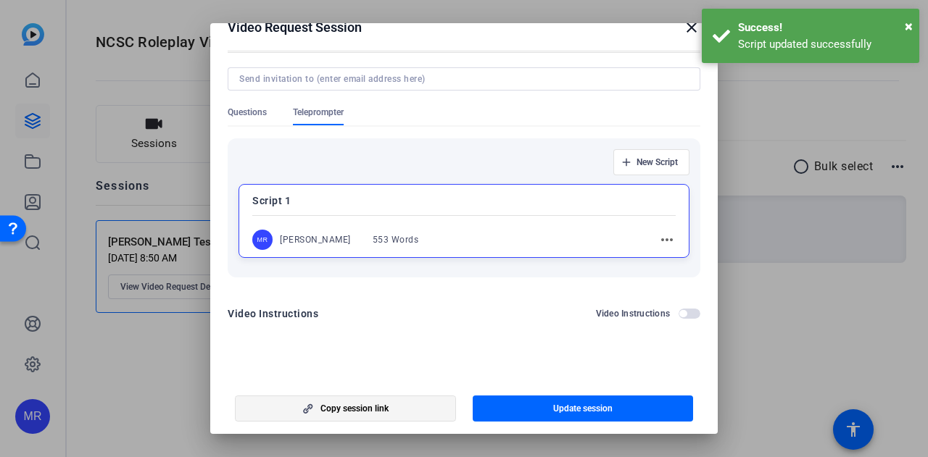
click at [342, 410] on span "Copy session link" at bounding box center [354, 409] width 68 height 12
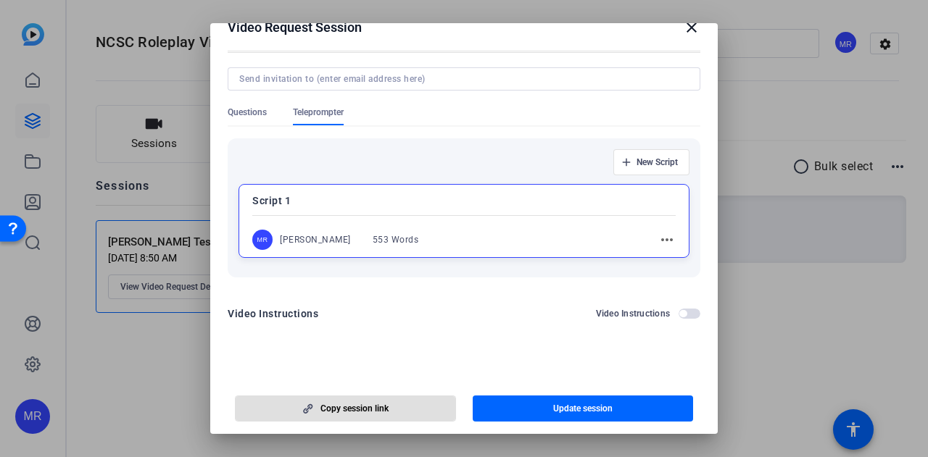
scroll to position [0, 0]
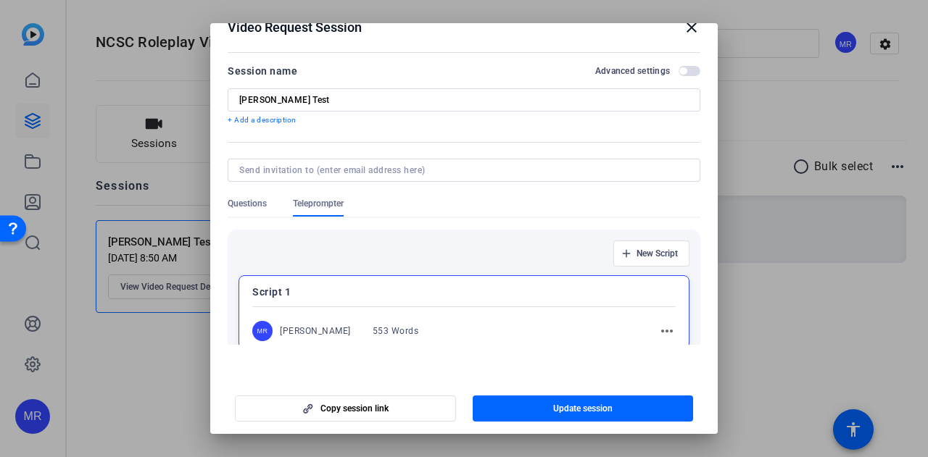
click at [678, 68] on span "button" at bounding box center [689, 71] width 22 height 10
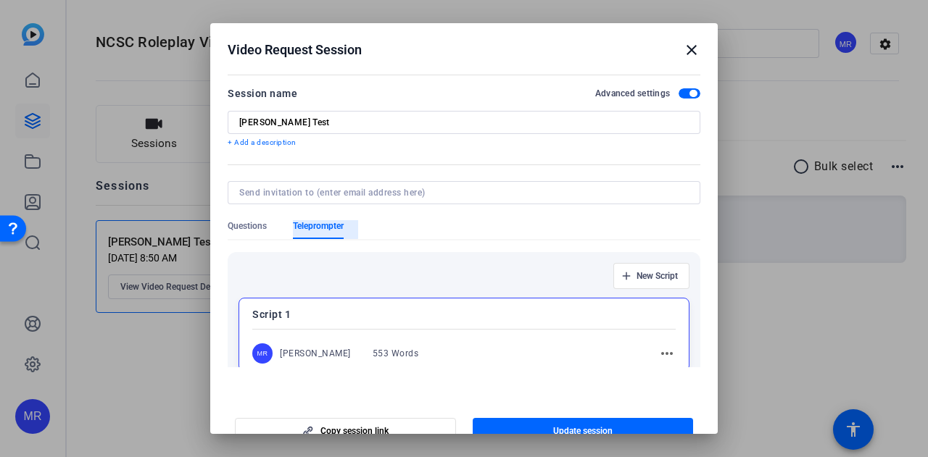
click at [317, 227] on span "Teleprompter" at bounding box center [318, 226] width 51 height 12
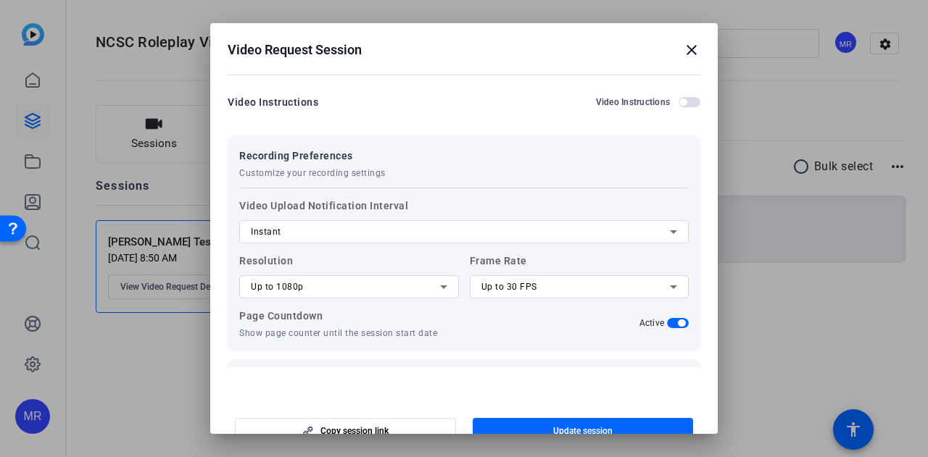
scroll to position [387, 0]
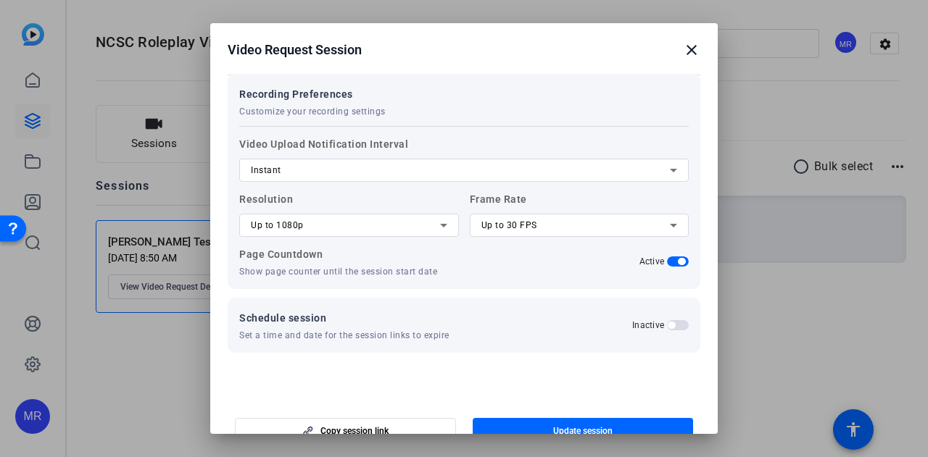
click at [660, 182] on div at bounding box center [463, 190] width 449 height 16
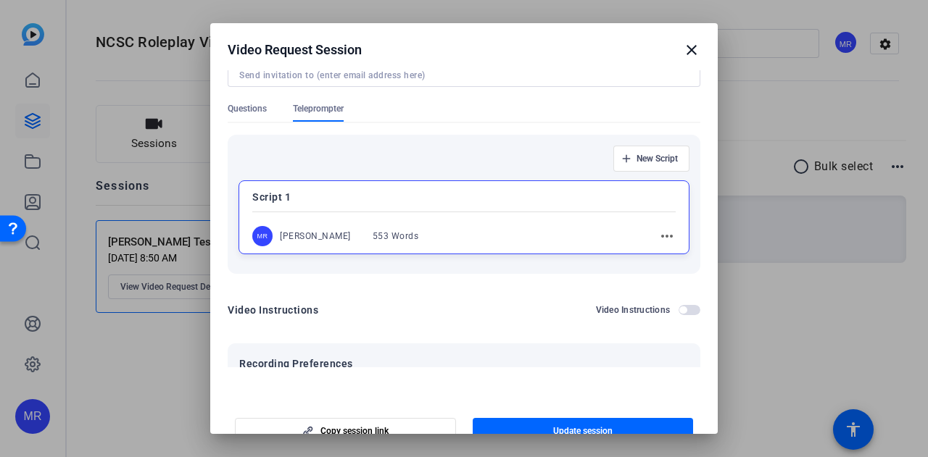
scroll to position [25, 0]
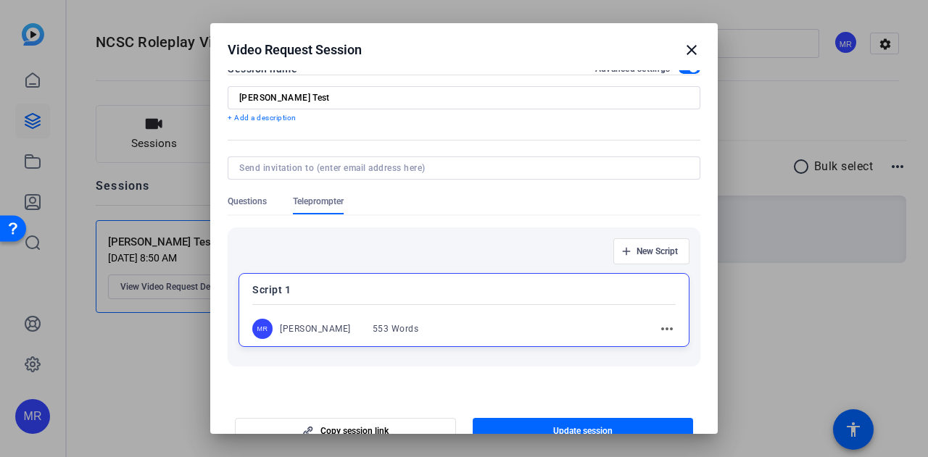
click at [658, 328] on mat-icon "more_horiz" at bounding box center [666, 328] width 17 height 17
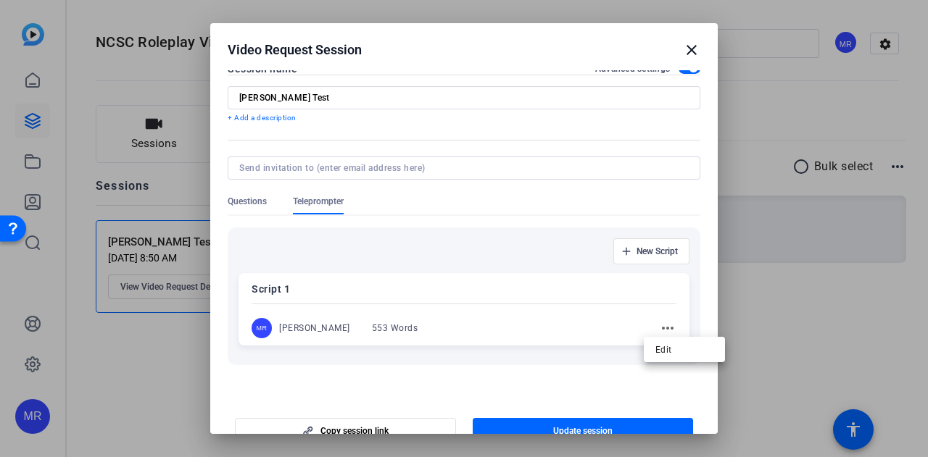
click at [652, 328] on div at bounding box center [464, 228] width 928 height 457
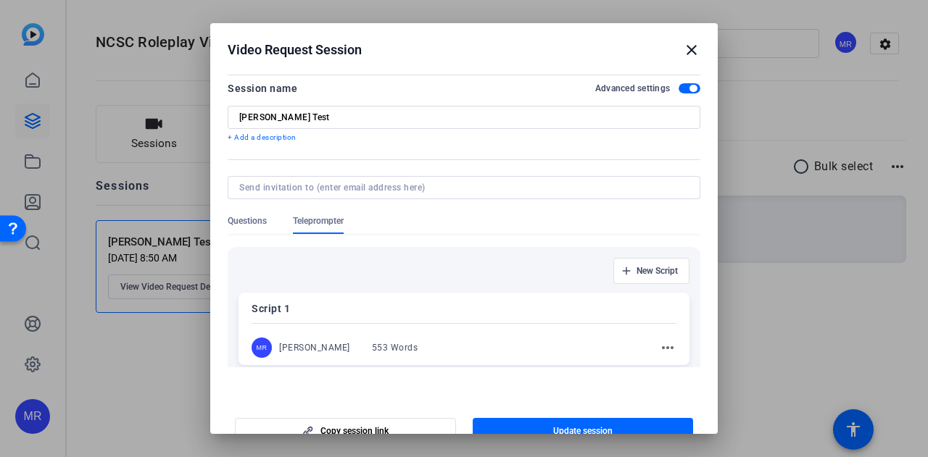
scroll to position [0, 0]
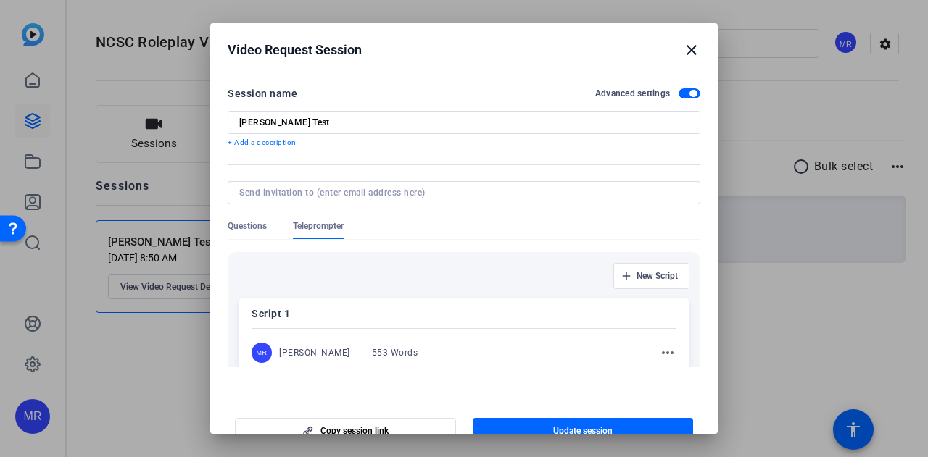
click at [686, 51] on mat-icon "close" at bounding box center [691, 49] width 17 height 17
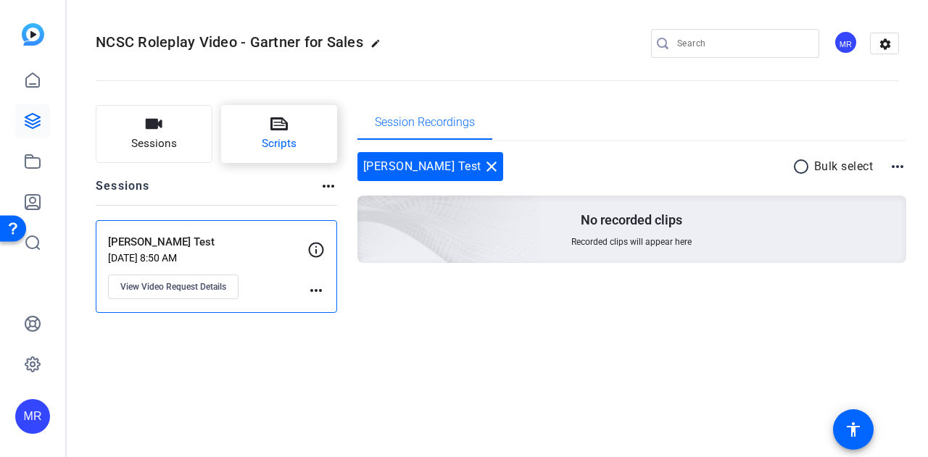
click at [276, 144] on span "Scripts" at bounding box center [279, 144] width 35 height 17
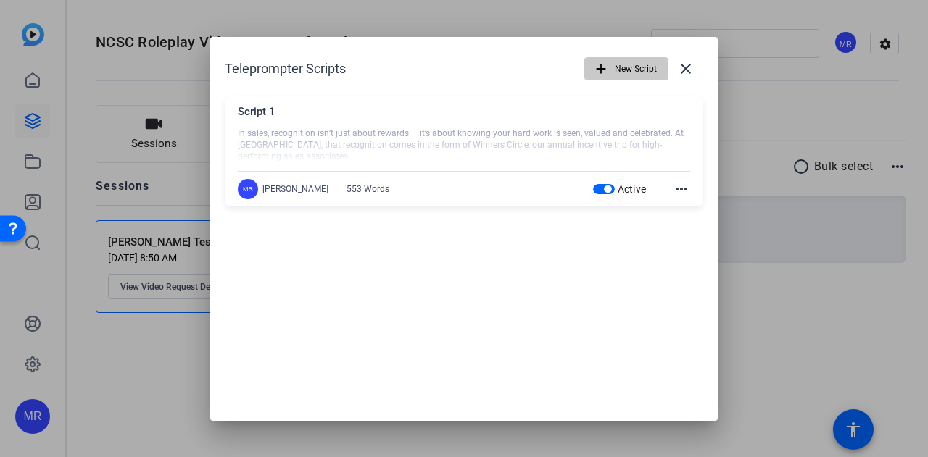
click at [638, 56] on span "New Script" at bounding box center [636, 69] width 42 height 28
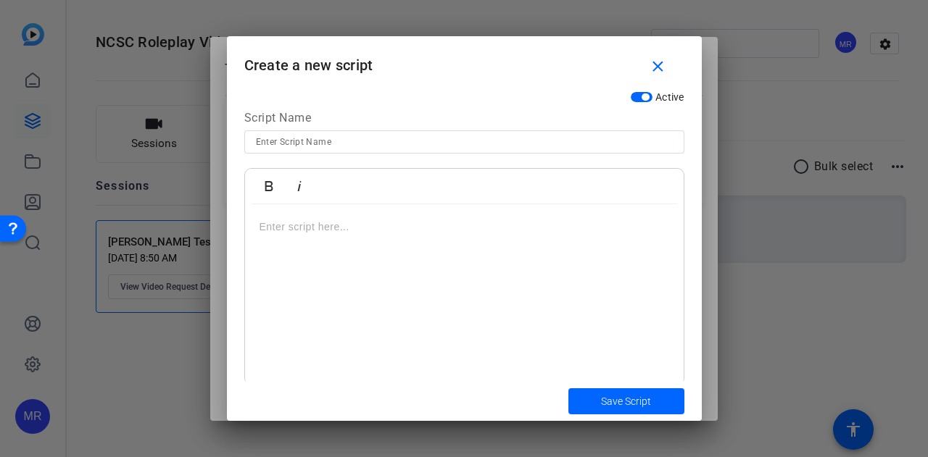
click at [395, 240] on div at bounding box center [464, 294] width 439 height 181
click at [162, 250] on div at bounding box center [464, 228] width 928 height 457
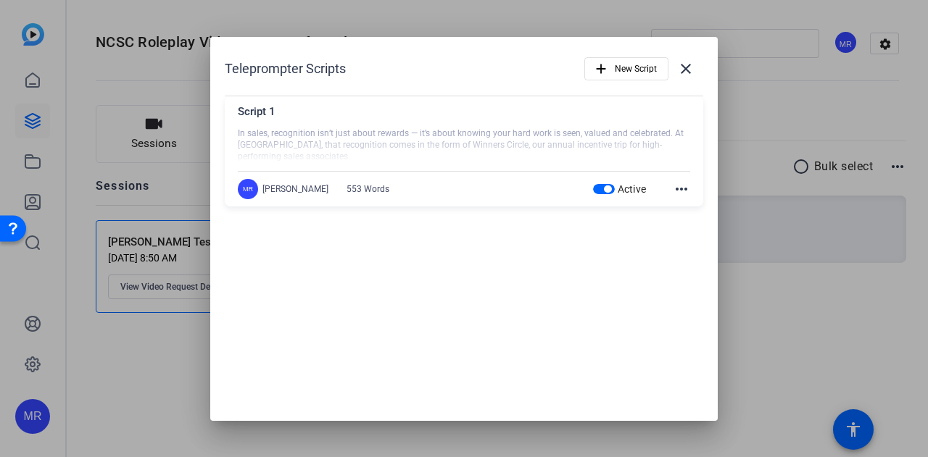
click at [353, 154] on div at bounding box center [464, 146] width 452 height 36
click at [678, 184] on mat-icon "more_horiz" at bounding box center [681, 188] width 17 height 17
click at [687, 215] on span "Edit" at bounding box center [713, 210] width 58 height 17
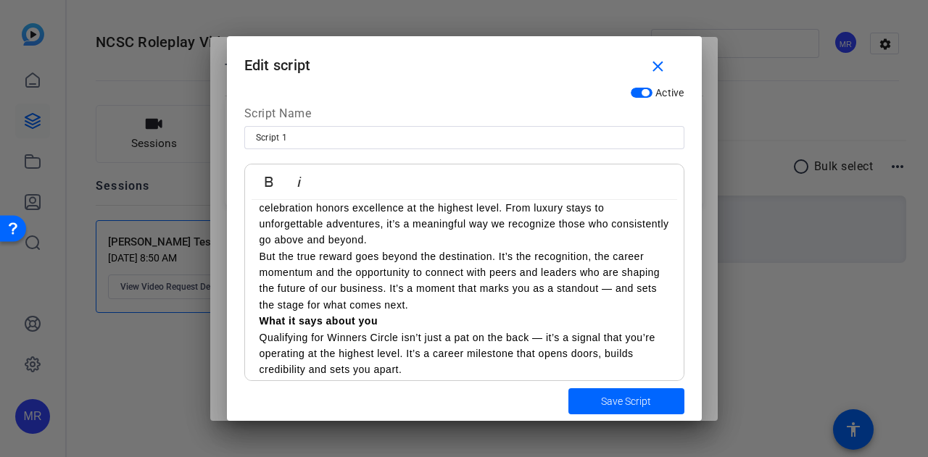
scroll to position [18, 0]
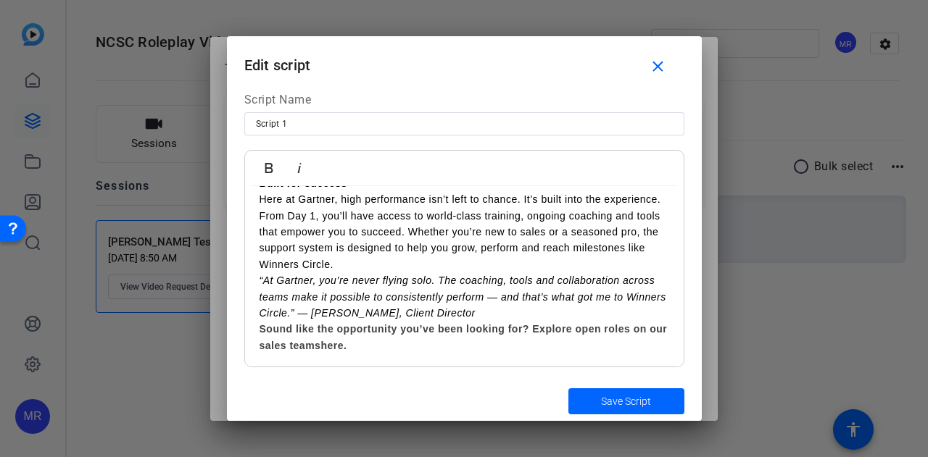
drag, startPoint x: 257, startPoint y: 217, endPoint x: 723, endPoint y: 444, distance: 518.7
click at [723, 444] on div "Teleprompter Scripts add New Script close Script 1 In sales, recognition isn’t …" at bounding box center [464, 228] width 928 height 457
copy div "In sales, recognition isn’t just about rewards — it’s about knowing your hard w…"
click at [665, 73] on mat-icon "close" at bounding box center [658, 67] width 18 height 18
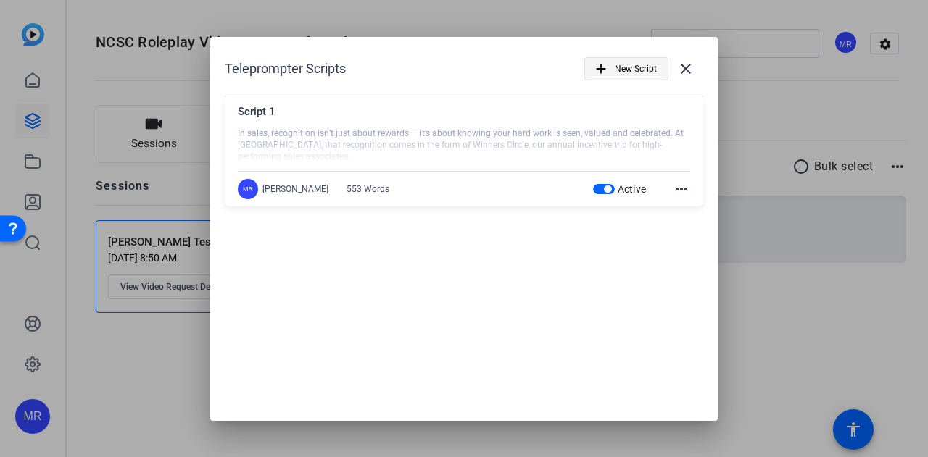
click at [645, 67] on span "New Script" at bounding box center [636, 69] width 42 height 28
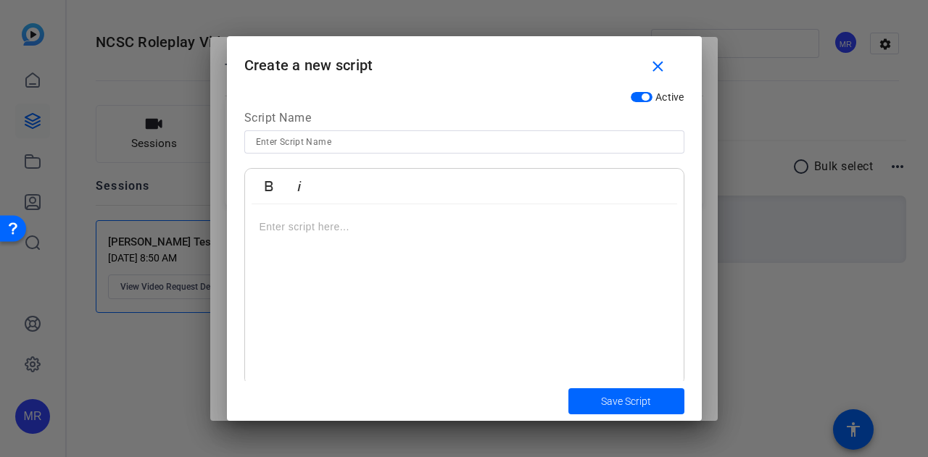
click at [415, 234] on p at bounding box center [465, 227] width 410 height 16
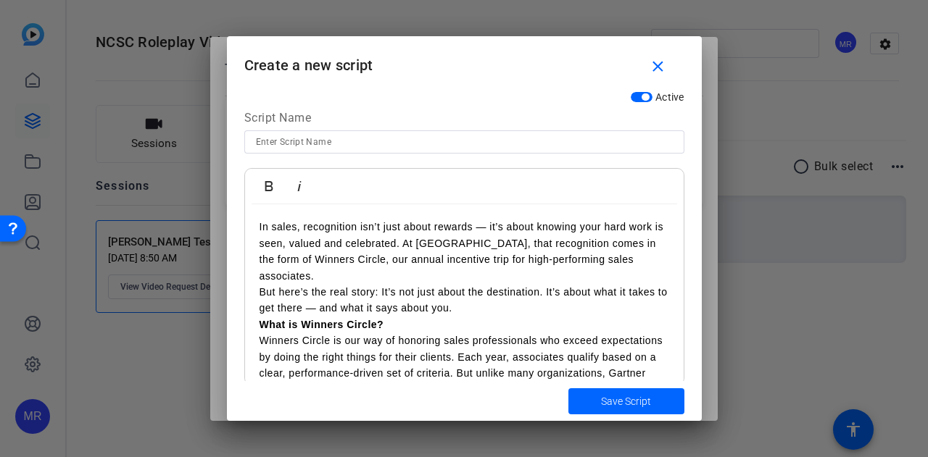
scroll to position [694, 0]
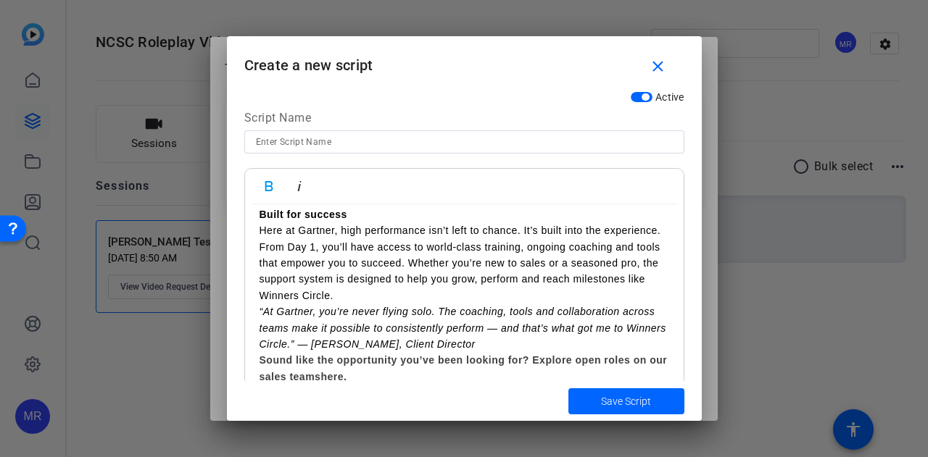
click at [410, 137] on input at bounding box center [464, 141] width 417 height 17
type input "Script 2"
click at [610, 412] on span "submit" at bounding box center [626, 401] width 116 height 35
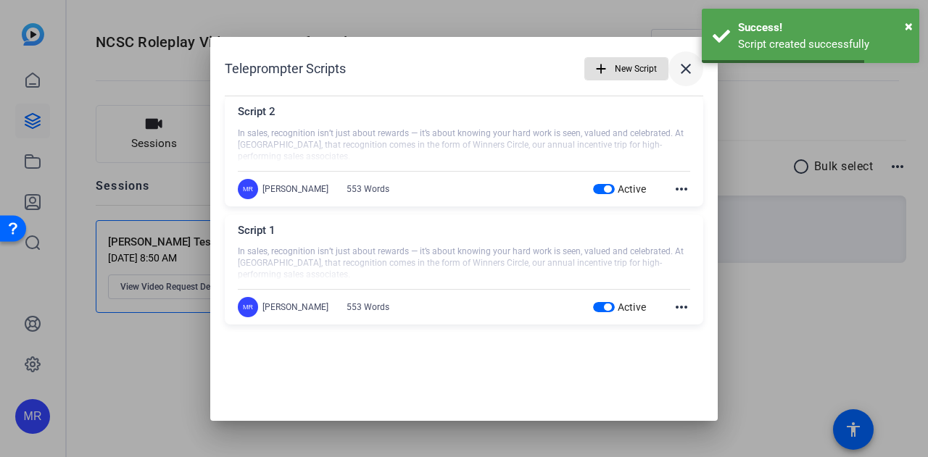
click at [695, 66] on span at bounding box center [685, 68] width 35 height 35
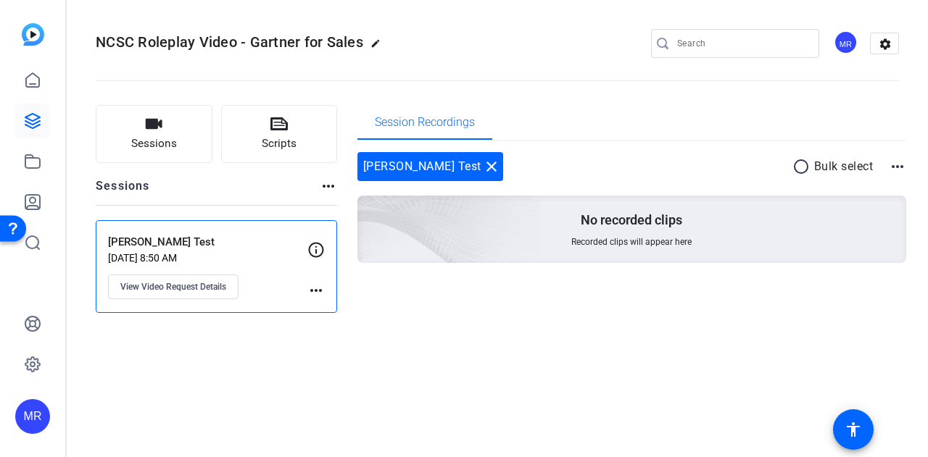
click at [329, 296] on div "Meghan Test Oct 09, 2025 @ 8:50 AM View Video Request Details more_horiz" at bounding box center [216, 266] width 241 height 93
click at [313, 286] on mat-icon "more_horiz" at bounding box center [315, 290] width 17 height 17
drag, startPoint x: 262, startPoint y: 251, endPoint x: 246, endPoint y: 251, distance: 15.9
click at [262, 251] on div at bounding box center [464, 228] width 928 height 457
click at [185, 287] on span "View Video Request Details" at bounding box center [173, 287] width 106 height 12
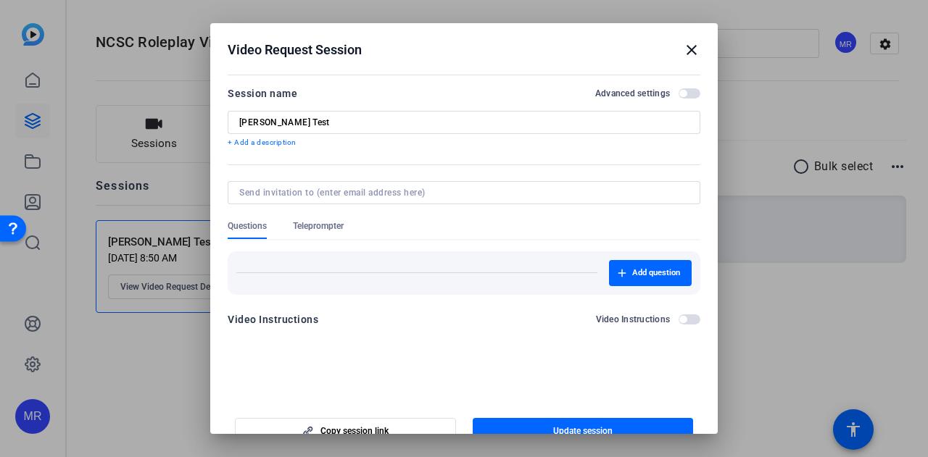
click at [319, 227] on span "Teleprompter" at bounding box center [318, 226] width 51 height 12
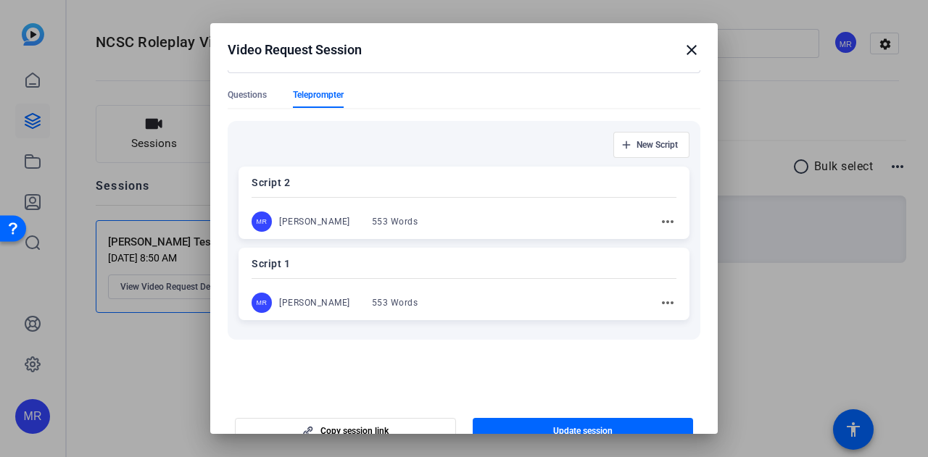
scroll to position [172, 0]
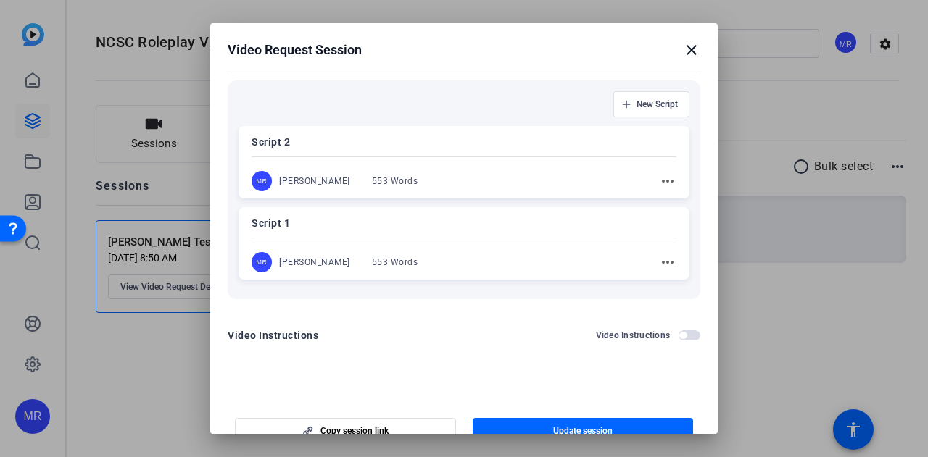
click at [659, 175] on mat-icon "more_horiz" at bounding box center [667, 181] width 17 height 17
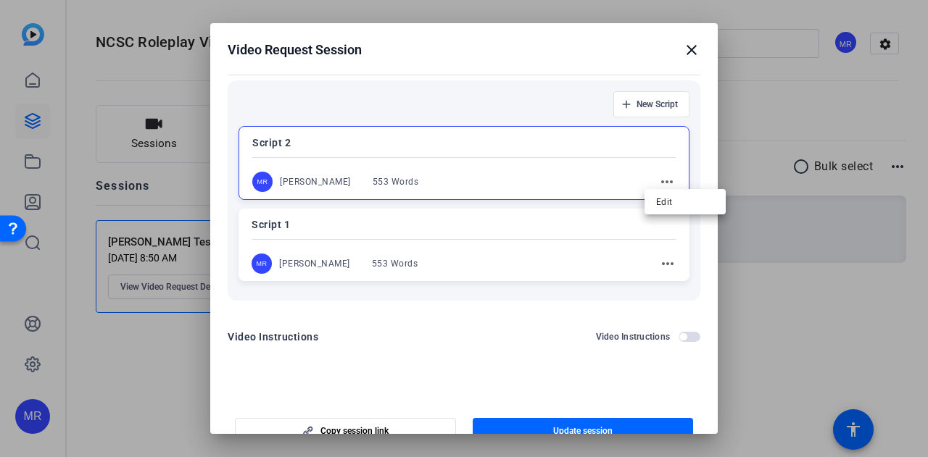
click at [568, 146] on div at bounding box center [464, 228] width 928 height 457
click at [492, 257] on div "MR Meghan Reilly 553 Words more_horiz" at bounding box center [464, 264] width 425 height 20
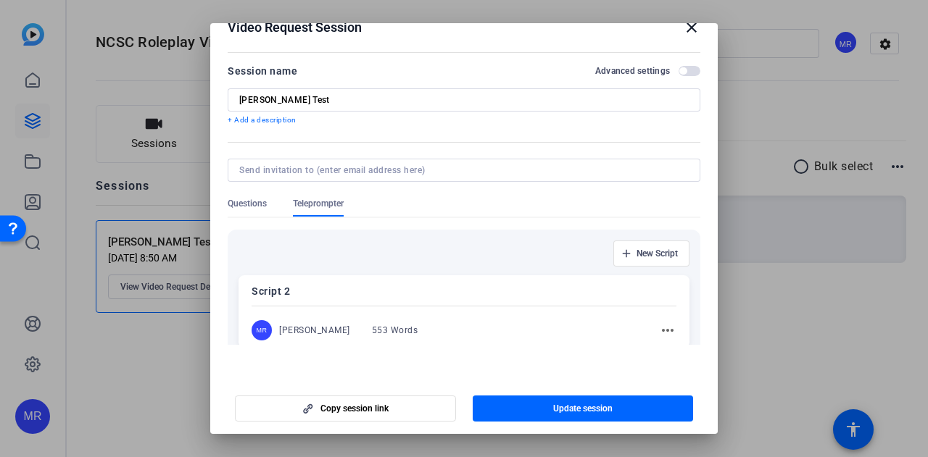
scroll to position [145, 0]
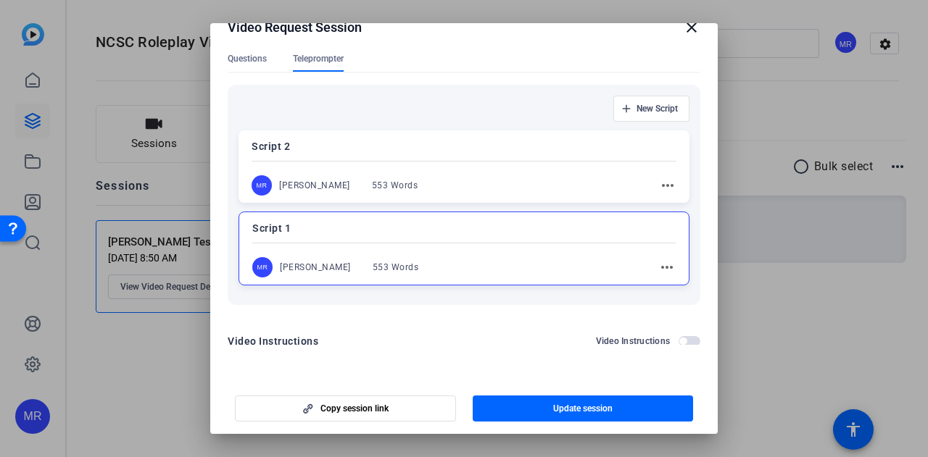
click at [273, 229] on p "Script 1" at bounding box center [463, 228] width 423 height 17
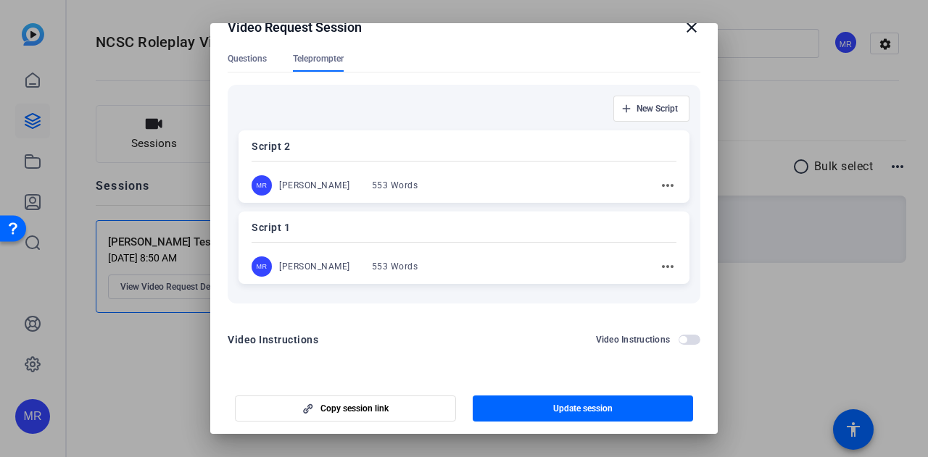
click at [265, 266] on div "MR" at bounding box center [262, 267] width 20 height 20
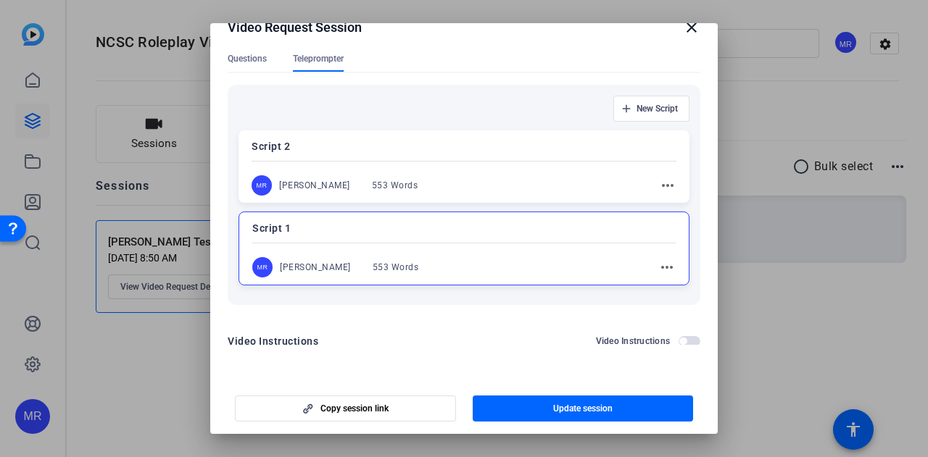
click at [371, 166] on div "Script 2 MR Meghan Reilly 553 Words more_horiz" at bounding box center [463, 166] width 451 height 72
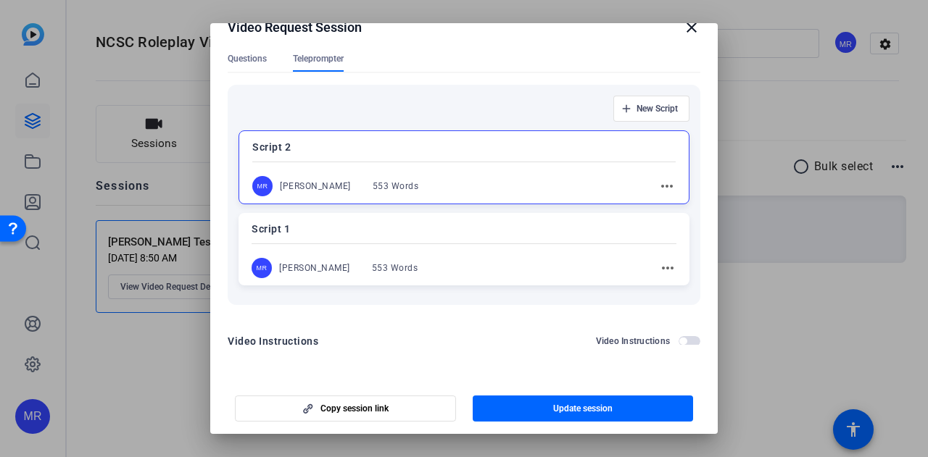
click at [386, 248] on div "Script 1 MR Meghan Reilly 553 Words more_horiz" at bounding box center [463, 249] width 451 height 72
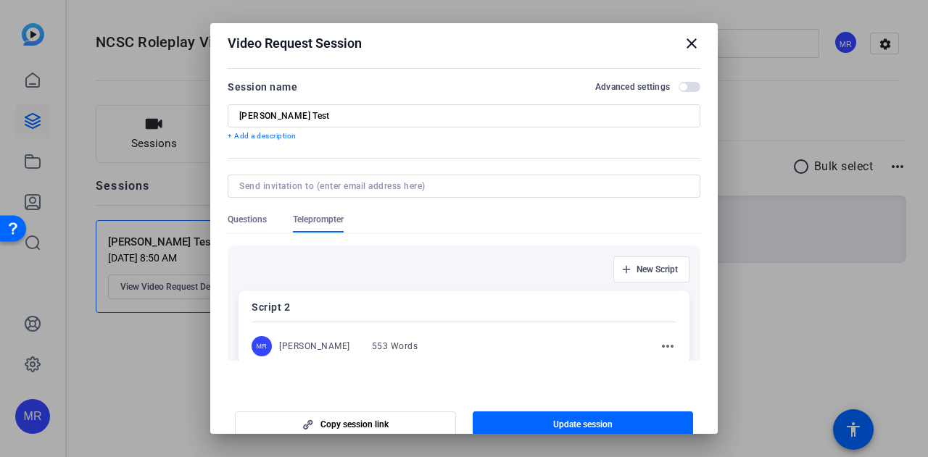
scroll to position [0, 0]
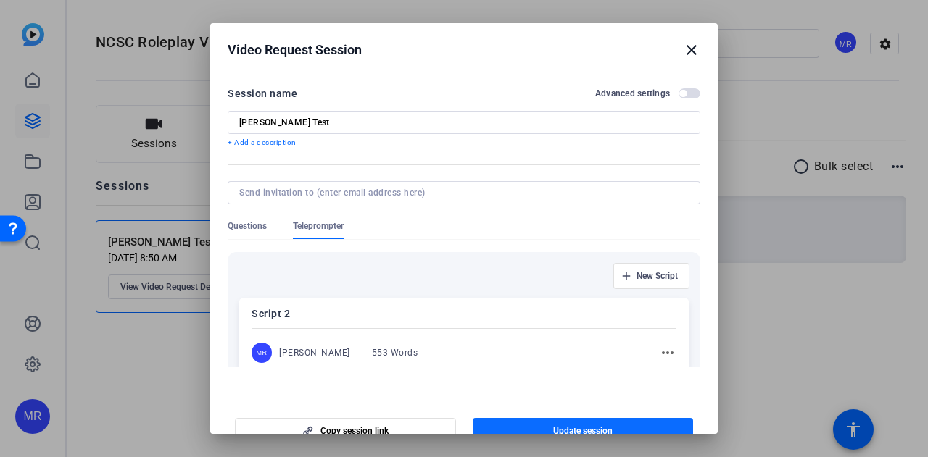
click at [541, 421] on span "button" at bounding box center [583, 431] width 221 height 35
click at [378, 427] on span "Copy session link" at bounding box center [354, 432] width 68 height 12
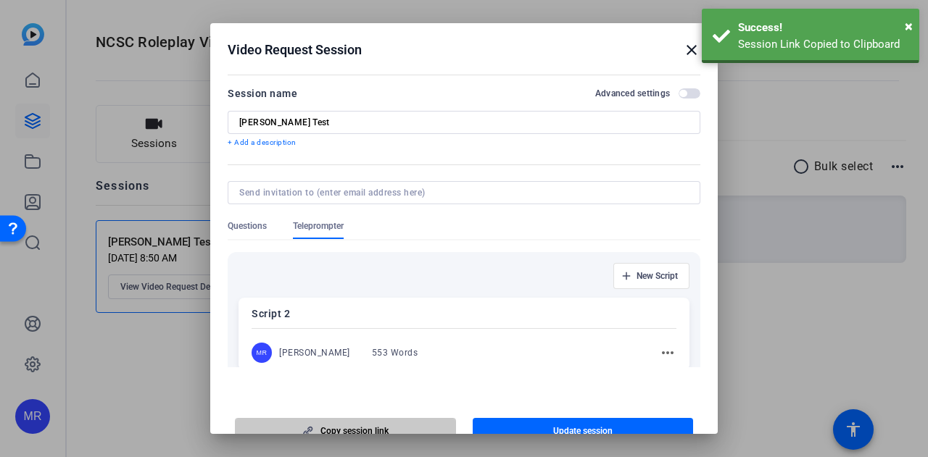
scroll to position [9, 0]
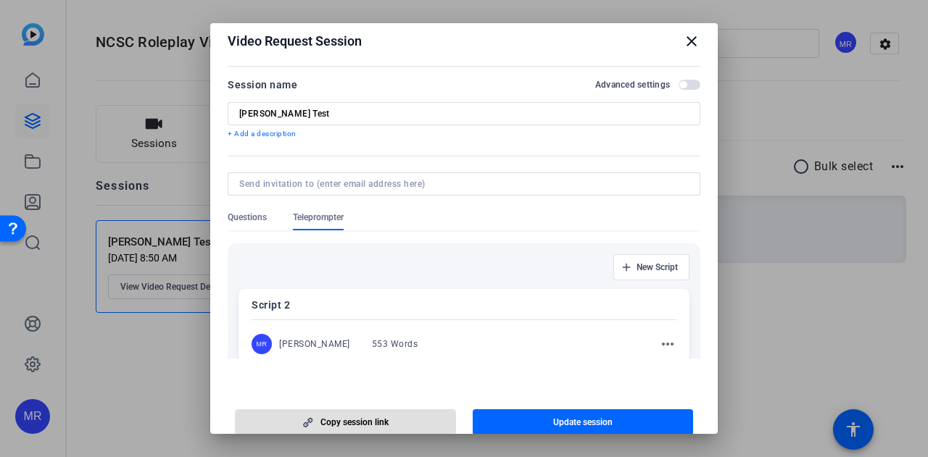
click at [694, 38] on h2 "Video Request Session close" at bounding box center [463, 37] width 507 height 47
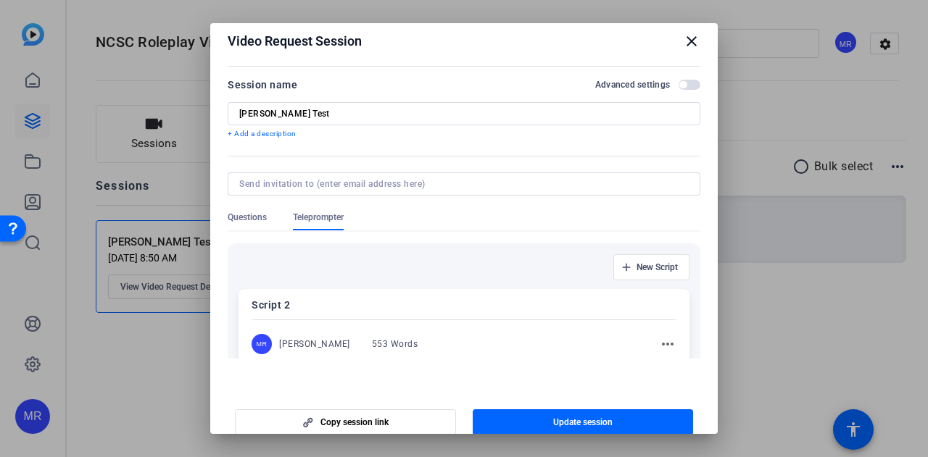
click at [683, 35] on mat-icon "close" at bounding box center [691, 41] width 17 height 17
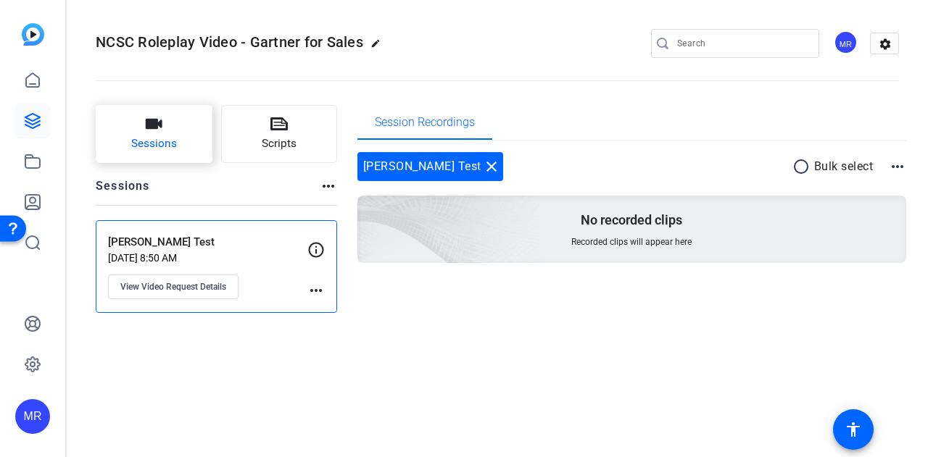
click at [165, 144] on span "Sessions" at bounding box center [154, 144] width 46 height 17
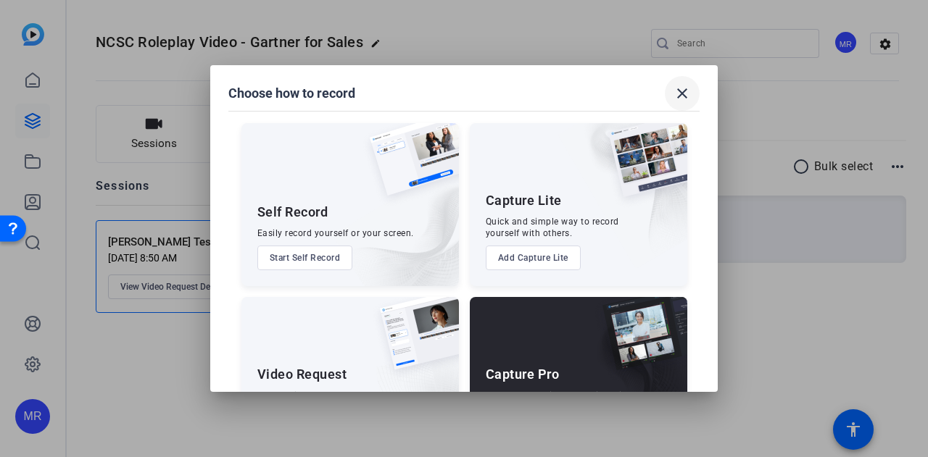
click at [676, 92] on mat-icon "close" at bounding box center [681, 93] width 17 height 17
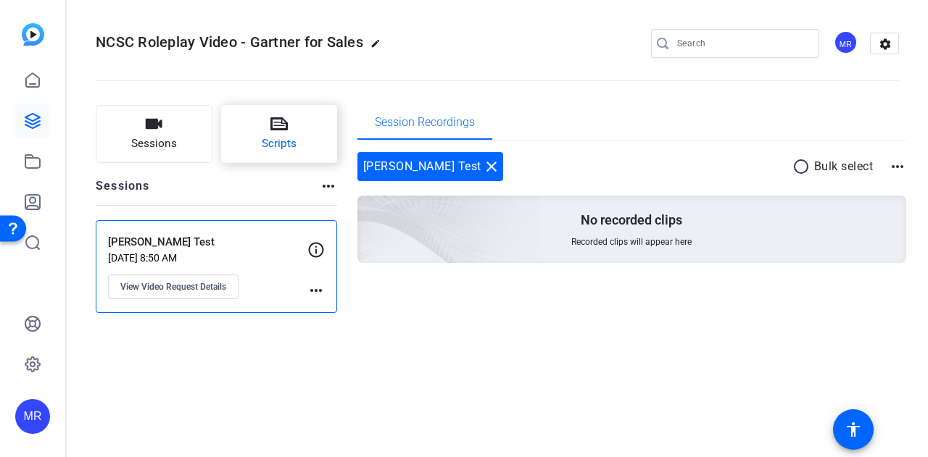
click at [242, 152] on button "Scripts" at bounding box center [279, 134] width 117 height 58
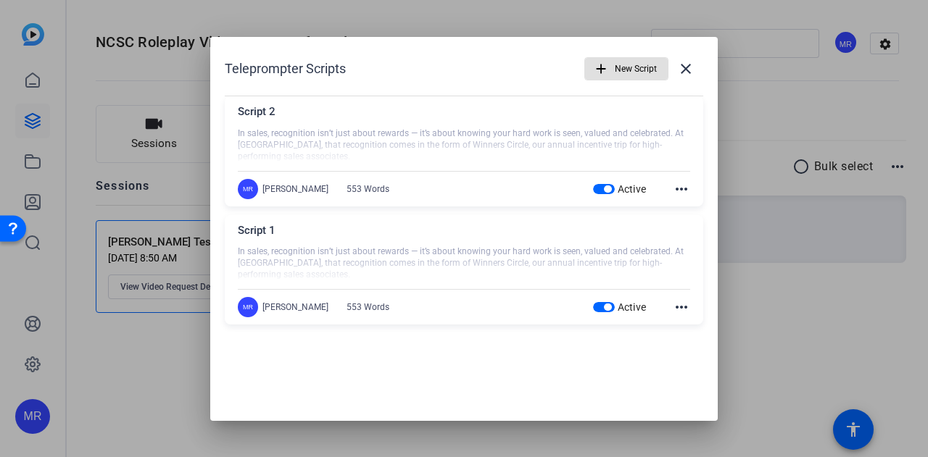
click at [677, 185] on mat-icon "more_horiz" at bounding box center [681, 188] width 17 height 17
click at [699, 221] on span "Delete" at bounding box center [713, 228] width 58 height 17
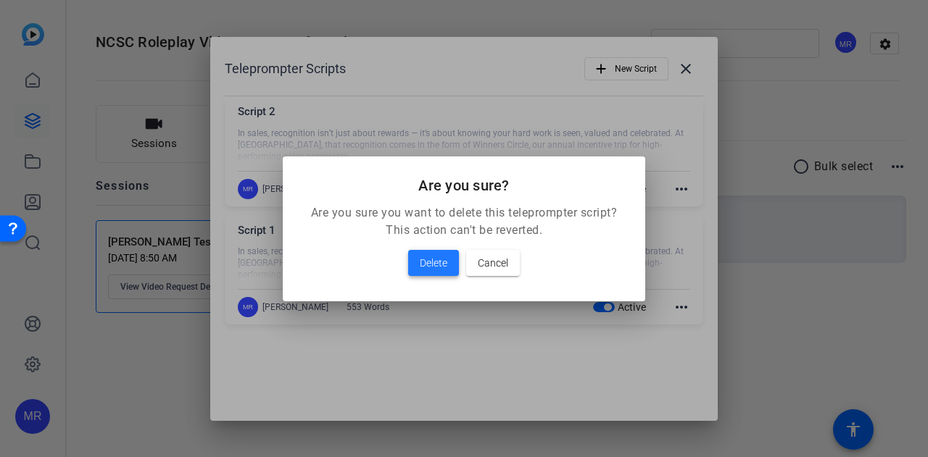
click at [427, 253] on span at bounding box center [433, 263] width 51 height 35
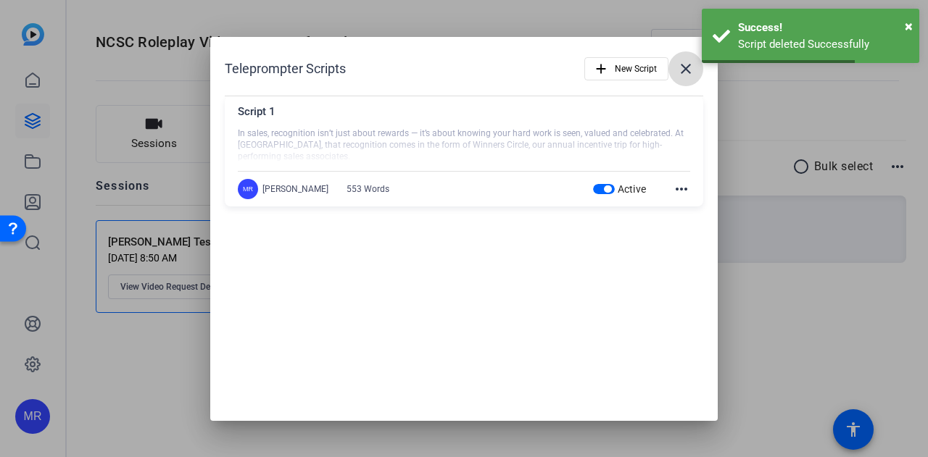
click at [688, 71] on mat-icon "close" at bounding box center [685, 68] width 17 height 17
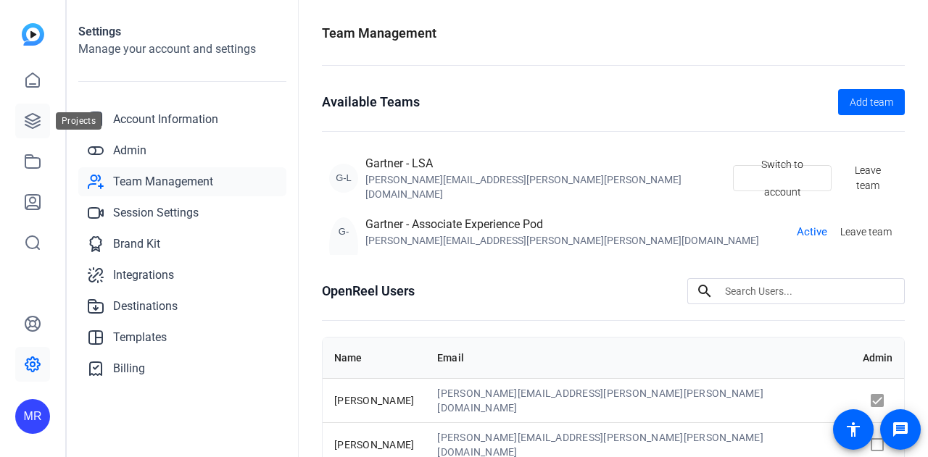
click at [41, 130] on link at bounding box center [32, 121] width 35 height 35
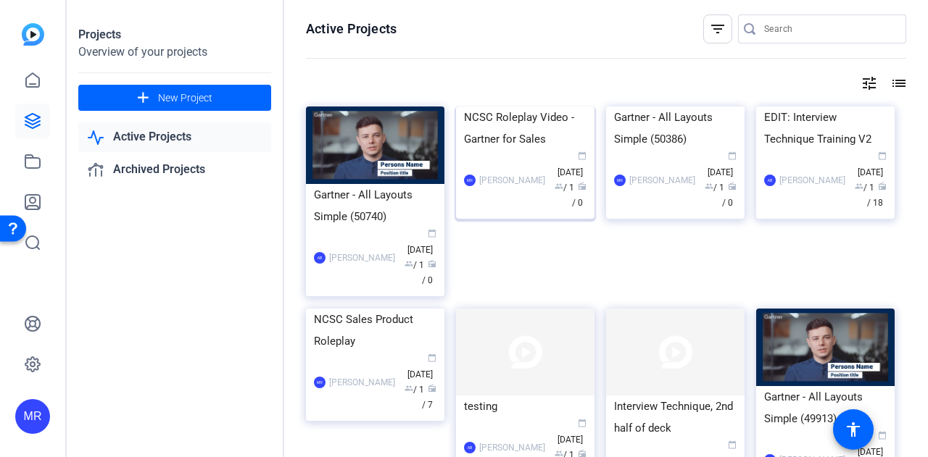
click at [503, 150] on div "NCSC Roleplay Video - Gartner for Sales" at bounding box center [525, 128] width 123 height 43
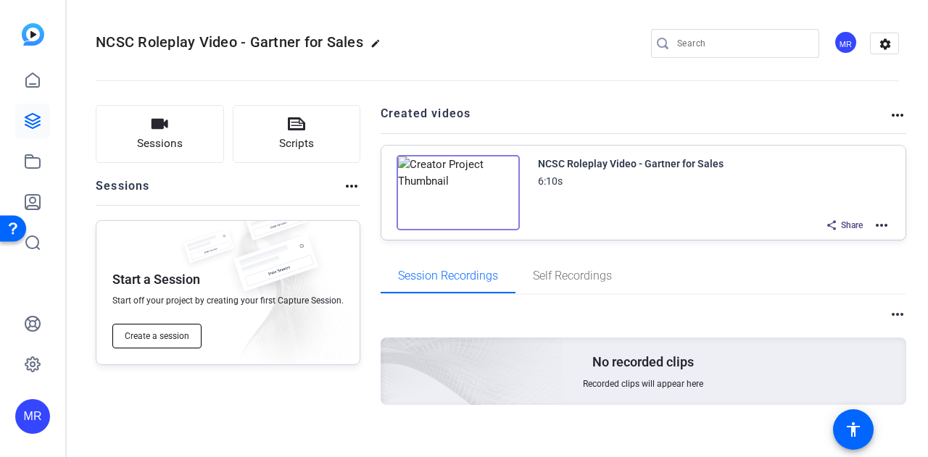
click at [152, 342] on button "Create a session" at bounding box center [156, 336] width 89 height 25
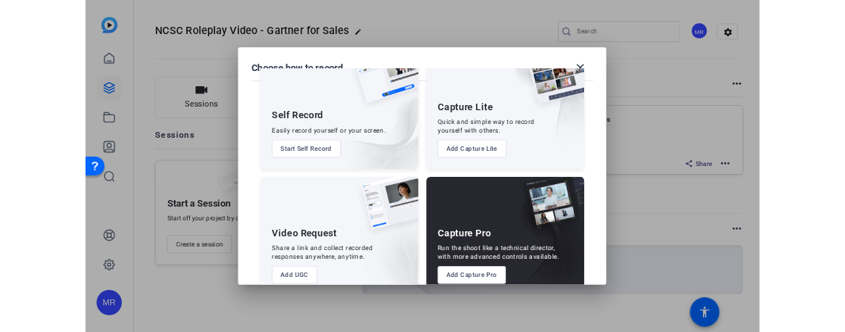
scroll to position [72, 0]
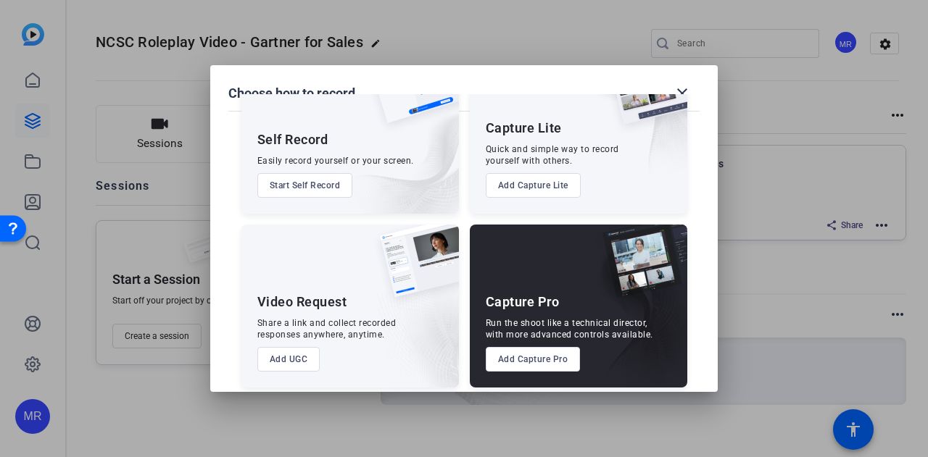
click at [426, 418] on div at bounding box center [464, 228] width 928 height 457
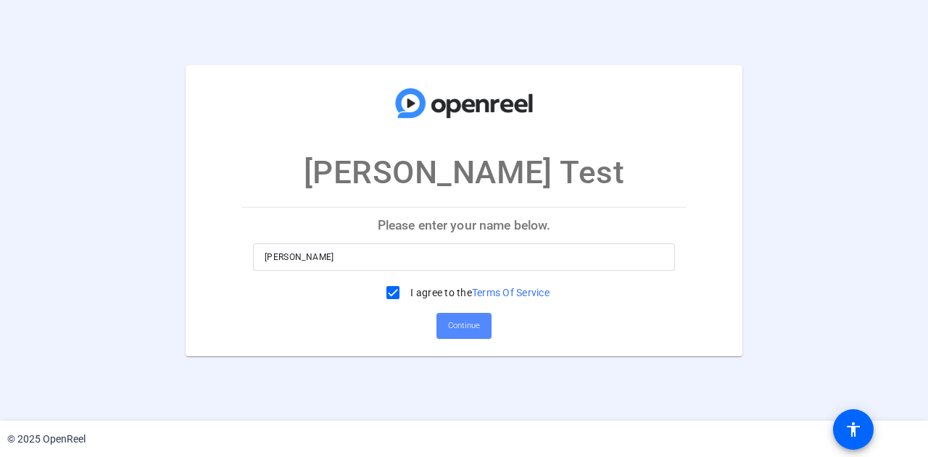
click at [467, 328] on span "Continue" at bounding box center [464, 326] width 32 height 22
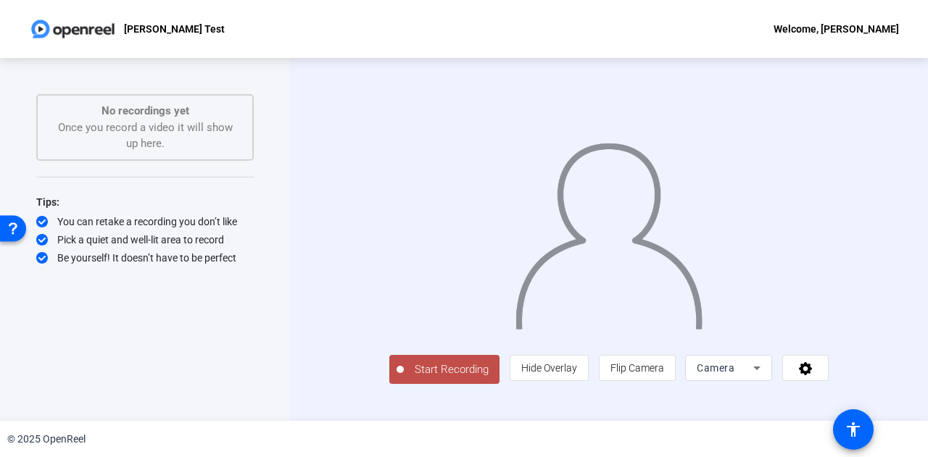
click at [389, 384] on button "Start Recording" at bounding box center [444, 369] width 110 height 29
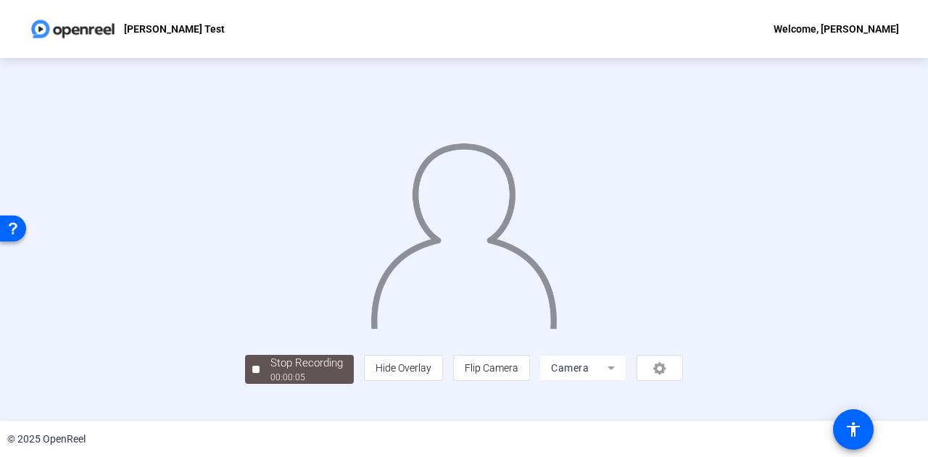
scroll to position [72, 0]
click at [270, 384] on div "00:00:07" at bounding box center [306, 377] width 72 height 13
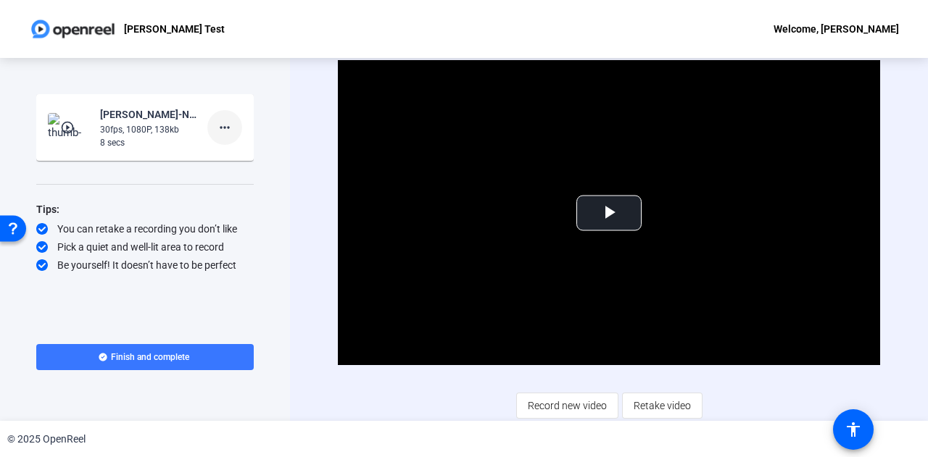
click at [226, 122] on mat-icon "more_horiz" at bounding box center [224, 127] width 17 height 17
click at [244, 157] on span "Delete clip" at bounding box center [248, 157] width 58 height 17
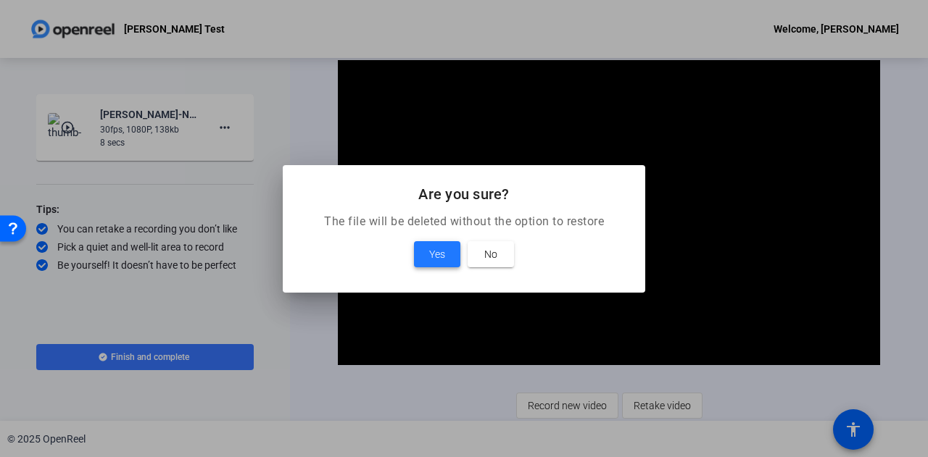
click at [429, 253] on span "Yes" at bounding box center [437, 254] width 16 height 17
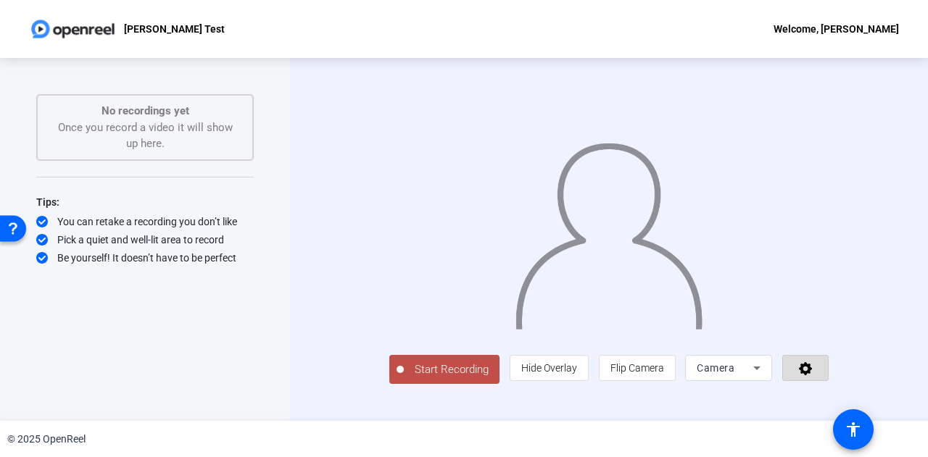
click at [814, 375] on icon at bounding box center [805, 368] width 17 height 14
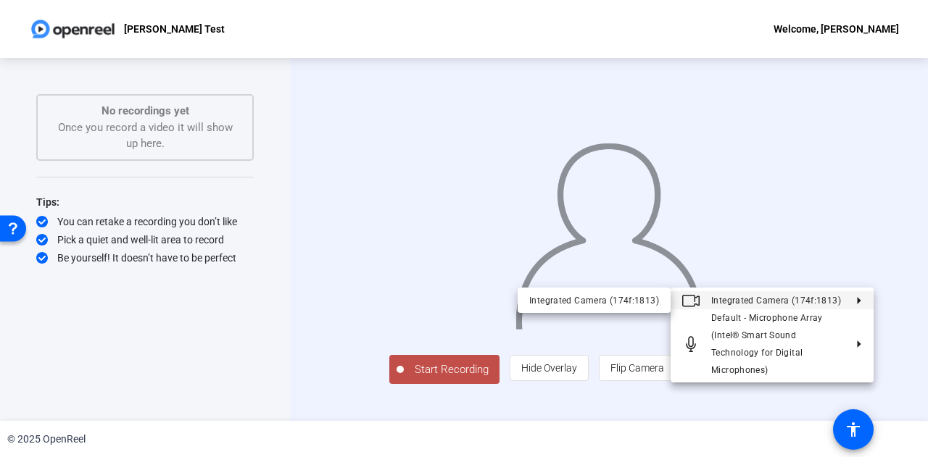
click at [919, 304] on div at bounding box center [464, 228] width 928 height 457
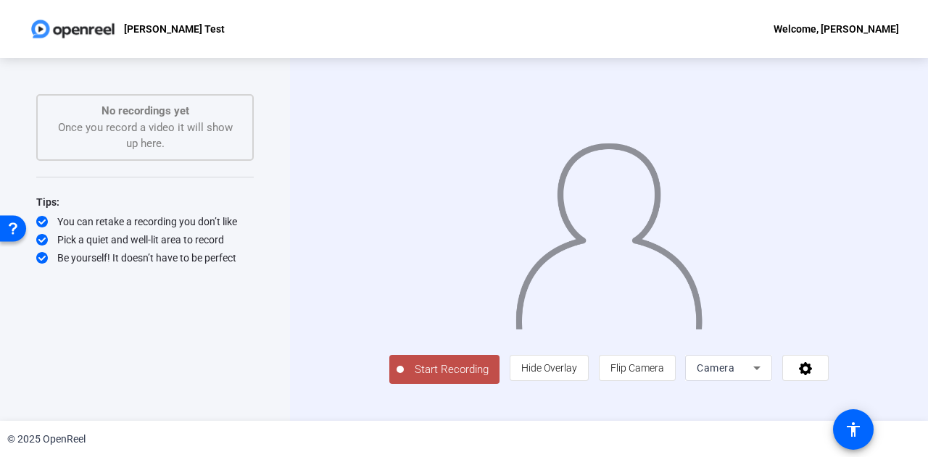
click at [626, 270] on img at bounding box center [609, 231] width 190 height 198
click at [173, 160] on div "Start Recording No recordings yet Once you record a video it will show up here.…" at bounding box center [144, 224] width 217 height 260
click at [734, 374] on span "Camera" at bounding box center [716, 368] width 38 height 12
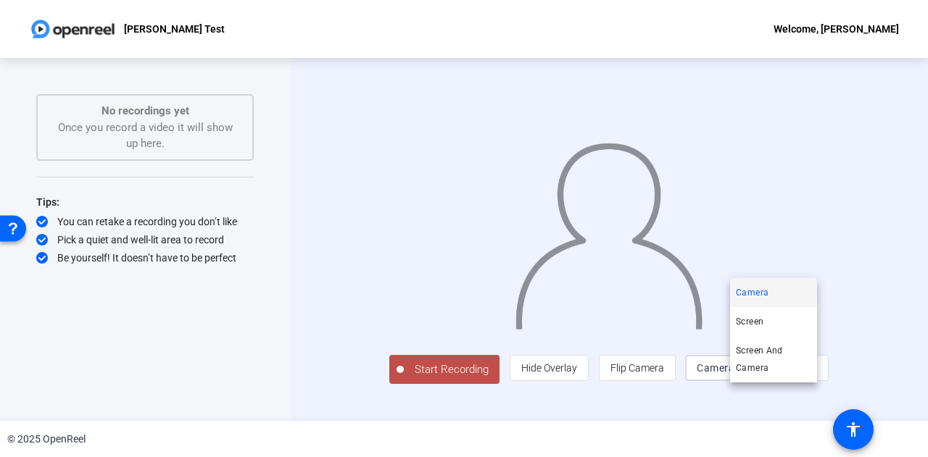
click at [515, 386] on div at bounding box center [464, 228] width 928 height 457
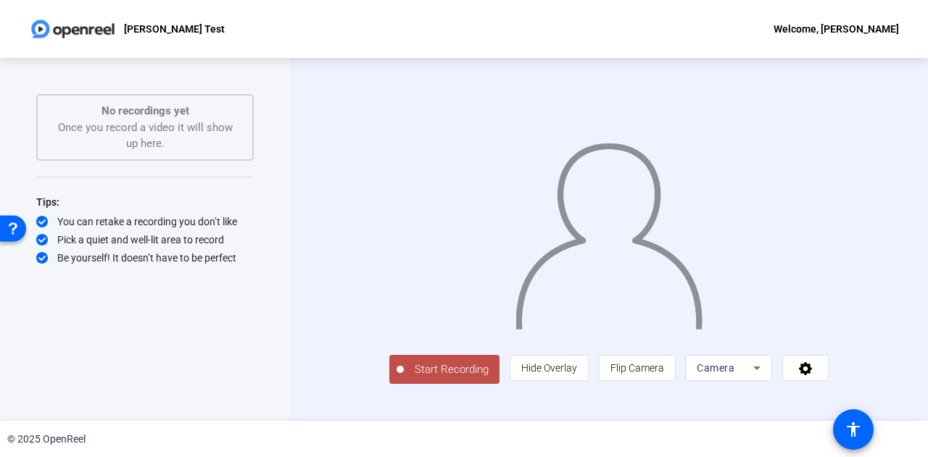
click at [760, 381] on div "Camera" at bounding box center [729, 368] width 64 height 26
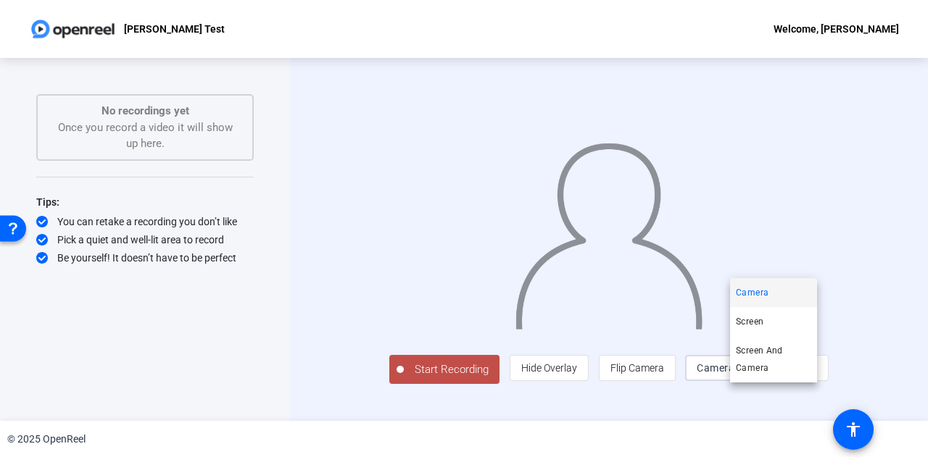
click at [238, 292] on div at bounding box center [464, 228] width 928 height 457
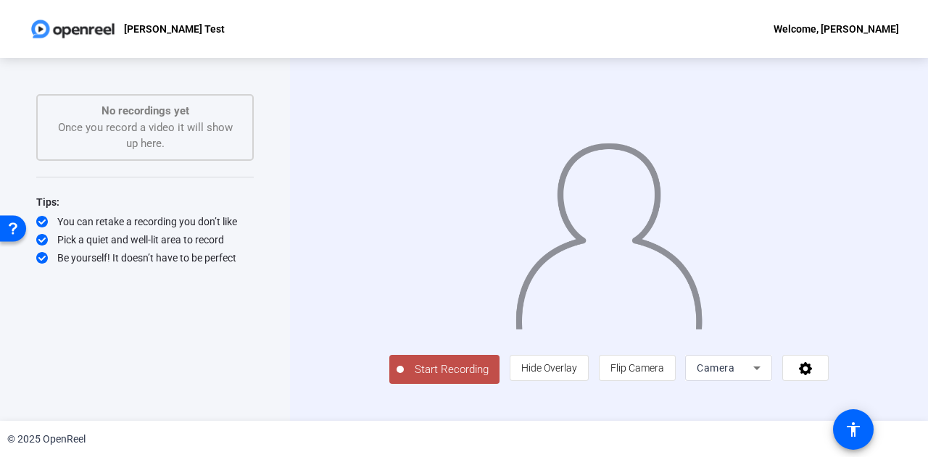
click at [404, 378] on span "Start Recording" at bounding box center [452, 370] width 96 height 17
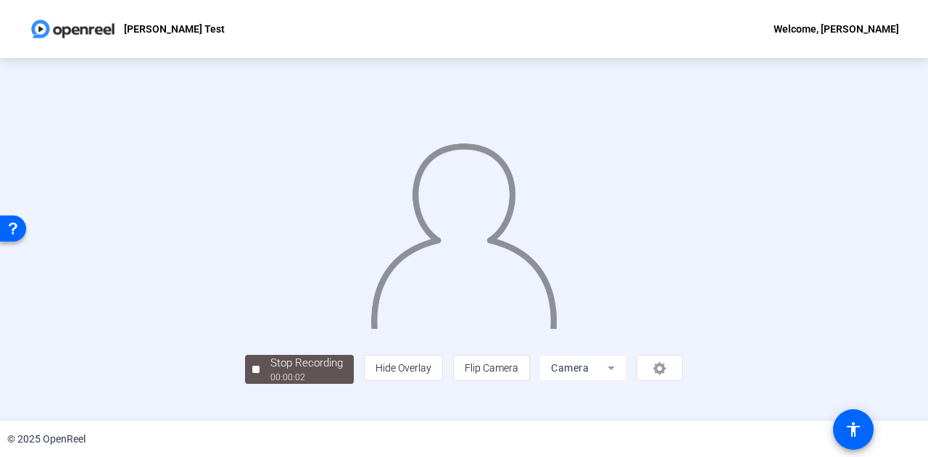
scroll to position [72, 0]
click at [270, 384] on div "00:00:06" at bounding box center [306, 377] width 72 height 13
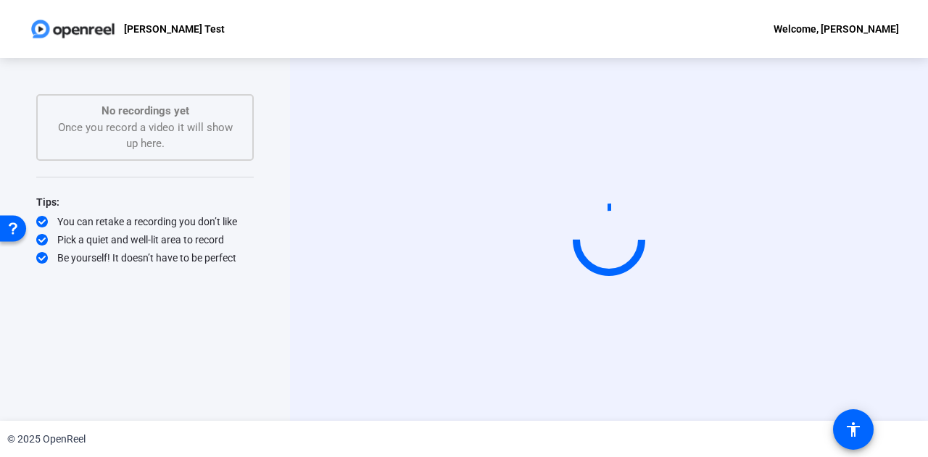
scroll to position [0, 0]
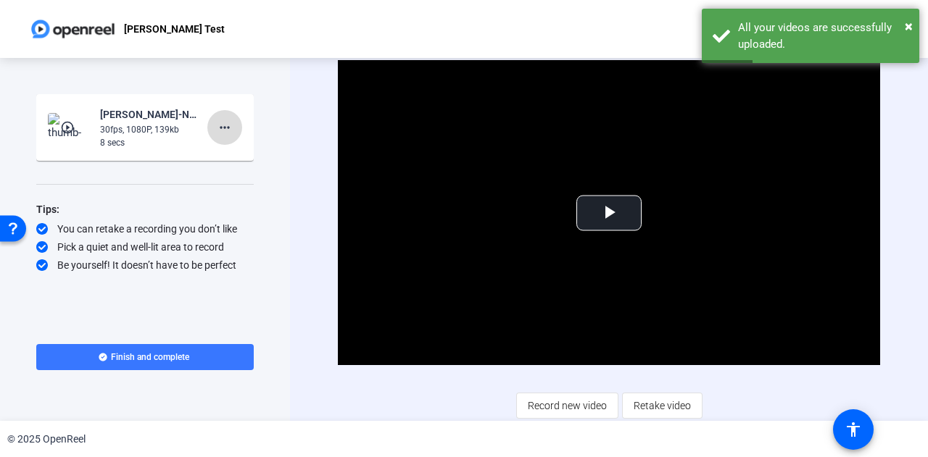
click at [226, 120] on mat-icon "more_horiz" at bounding box center [224, 127] width 17 height 17
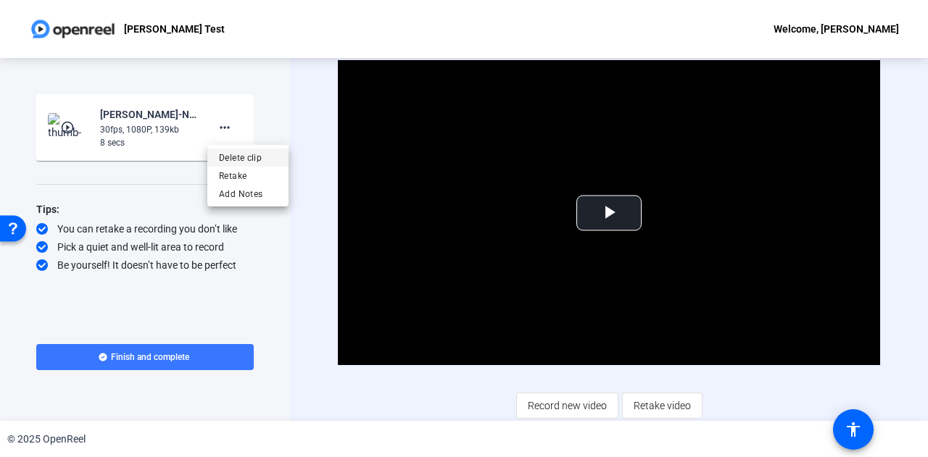
click at [265, 154] on span "Delete clip" at bounding box center [248, 157] width 58 height 17
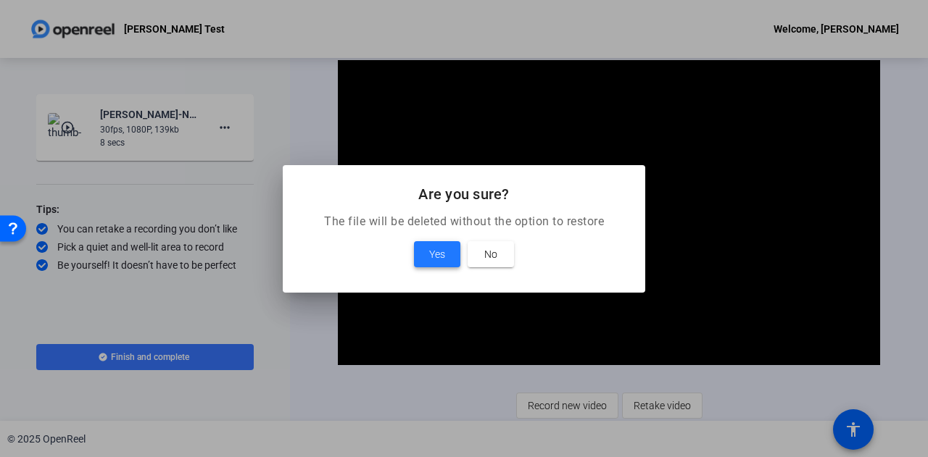
click at [439, 263] on span at bounding box center [437, 254] width 46 height 35
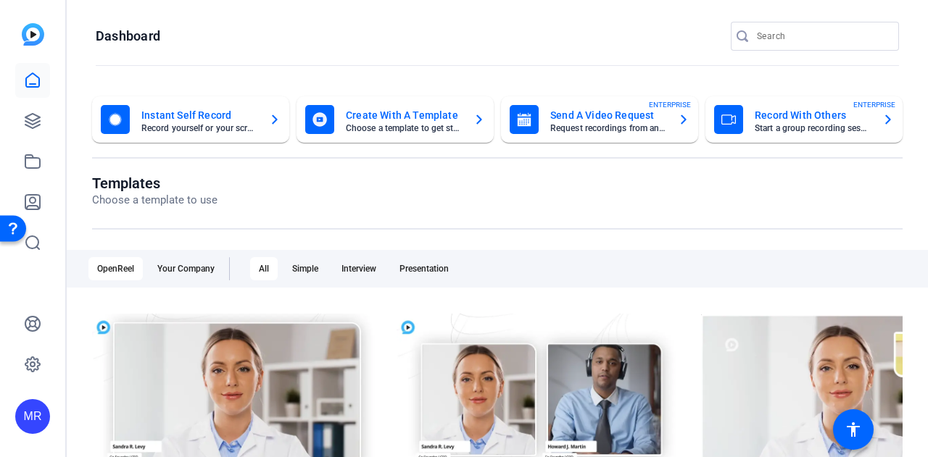
drag, startPoint x: 361, startPoint y: 191, endPoint x: 367, endPoint y: 185, distance: 8.2
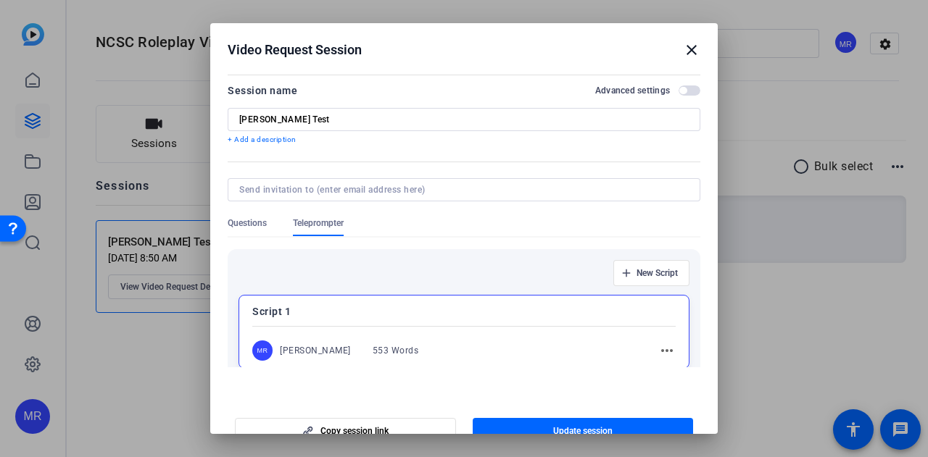
scroll to position [1, 0]
